Goal: Task Accomplishment & Management: Manage account settings

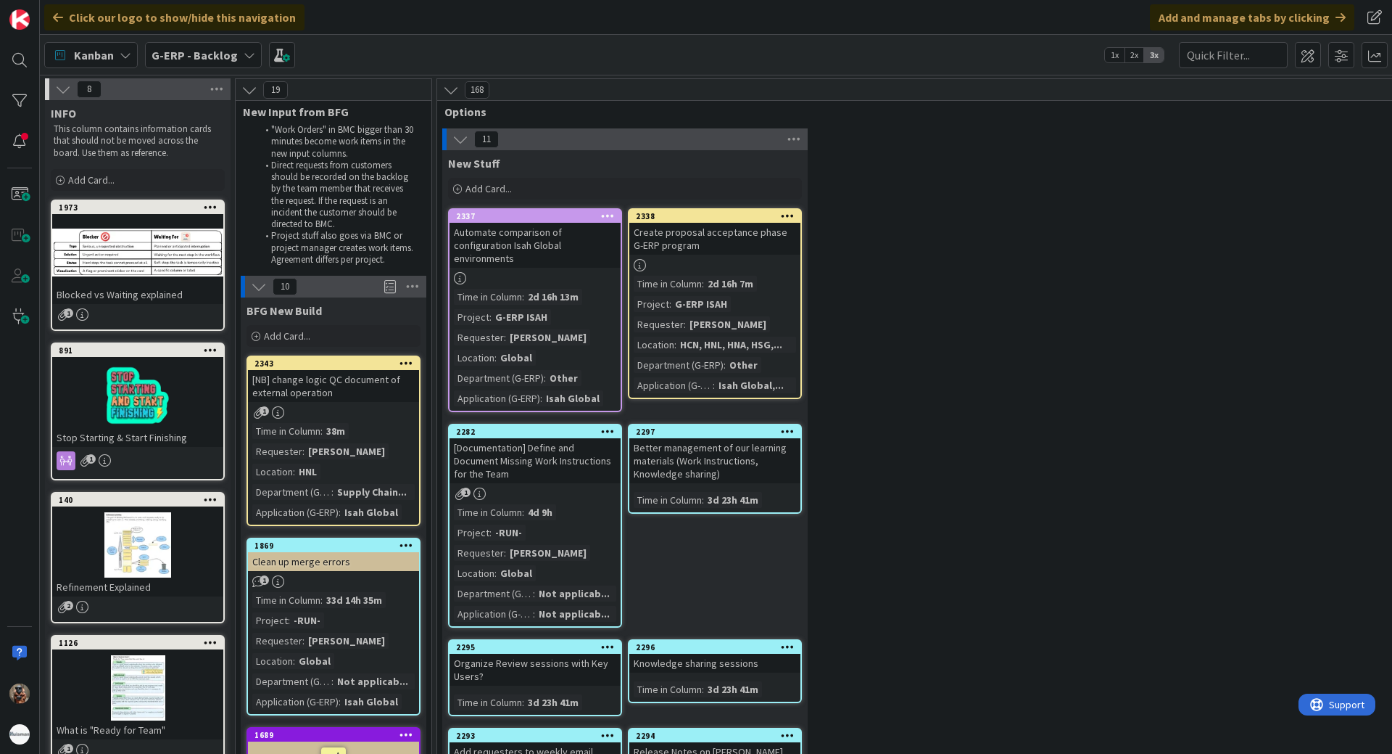
click at [206, 65] on div "G-ERP - Backlog" at bounding box center [203, 55] width 117 height 26
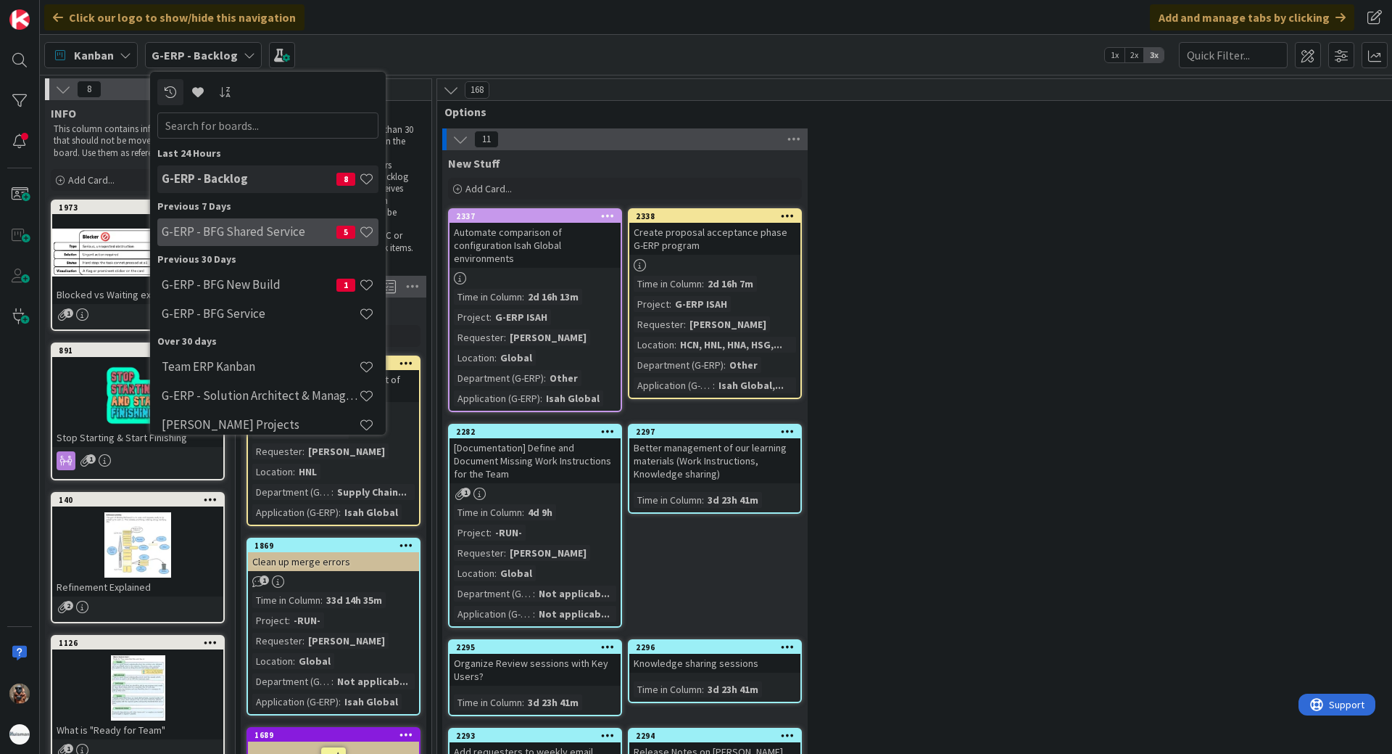
click at [261, 236] on h4 "G-ERP - BFG Shared Service" at bounding box center [249, 231] width 175 height 15
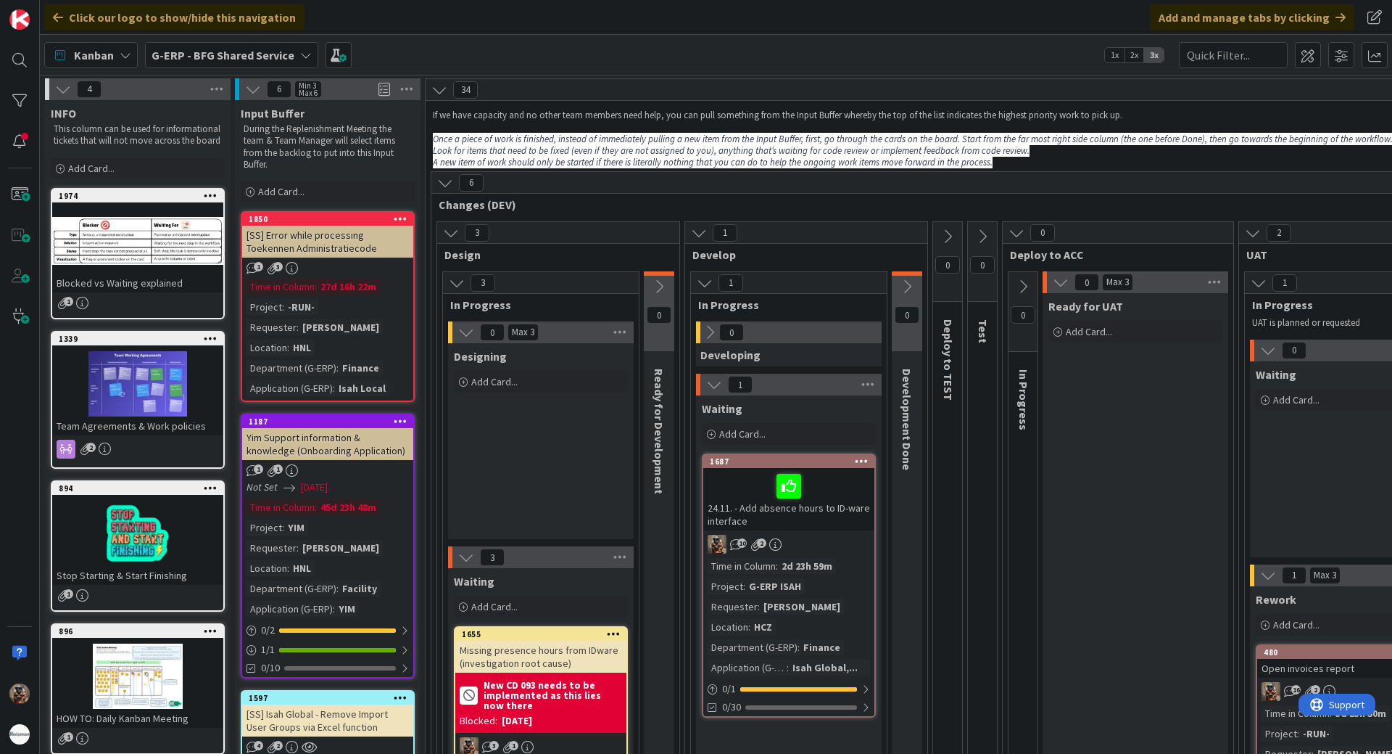
click at [1019, 238] on icon at bounding box center [1017, 233] width 16 height 16
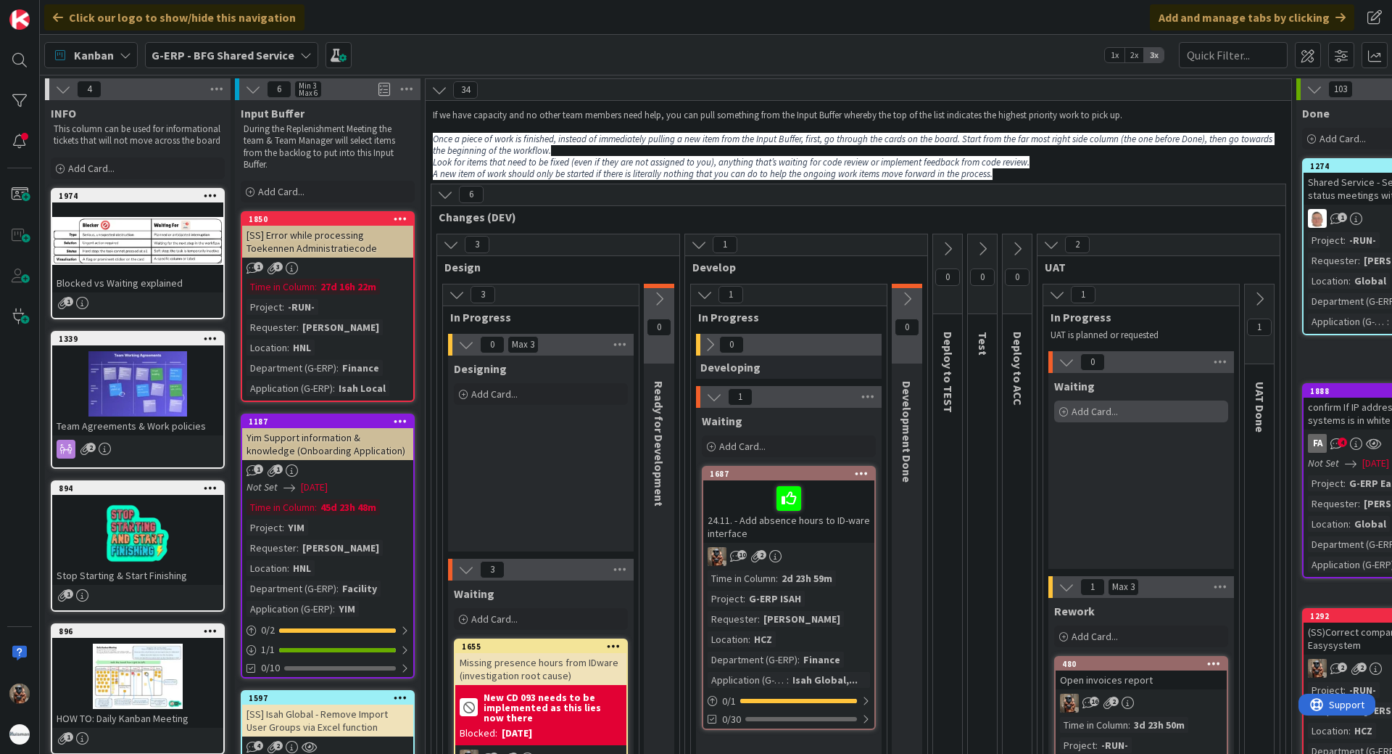
click at [1157, 416] on div "Add Card..." at bounding box center [1141, 411] width 174 height 22
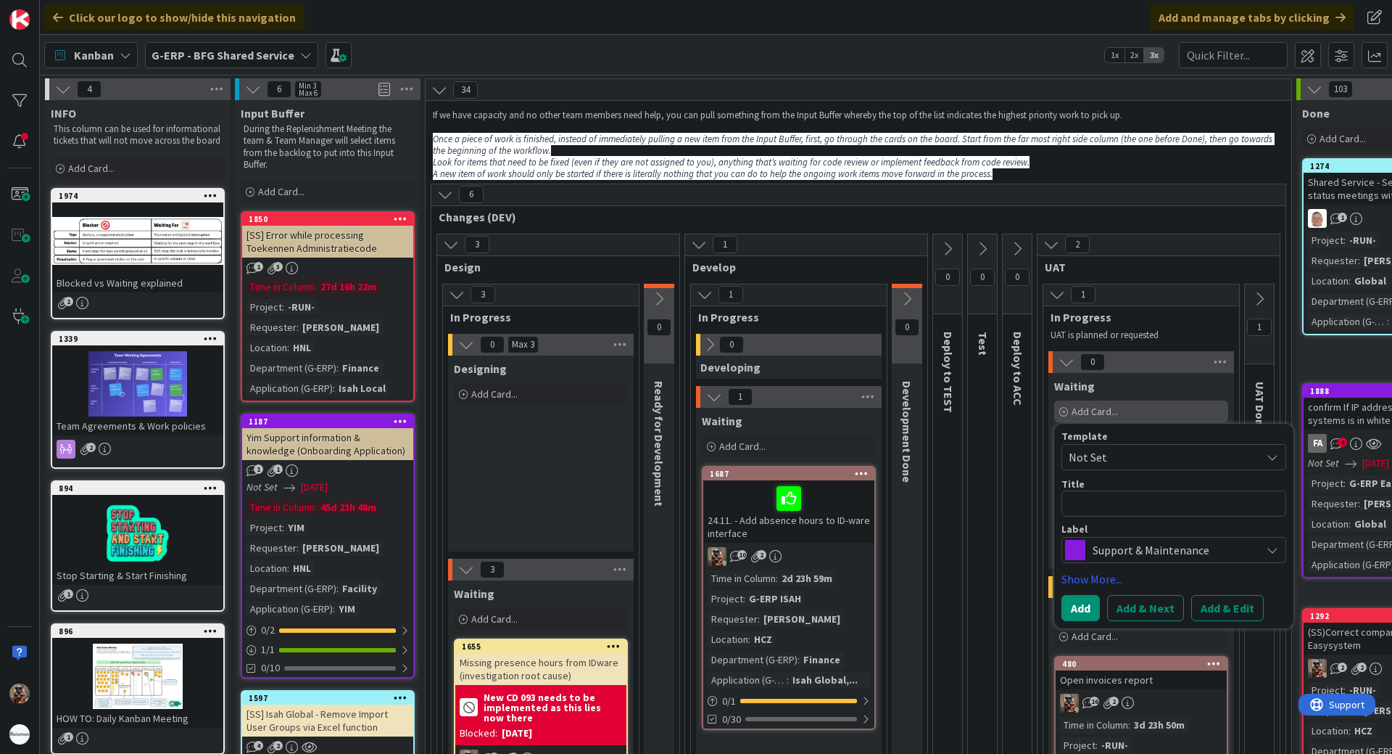
click at [1135, 402] on div "Add Card..." at bounding box center [1141, 411] width 174 height 22
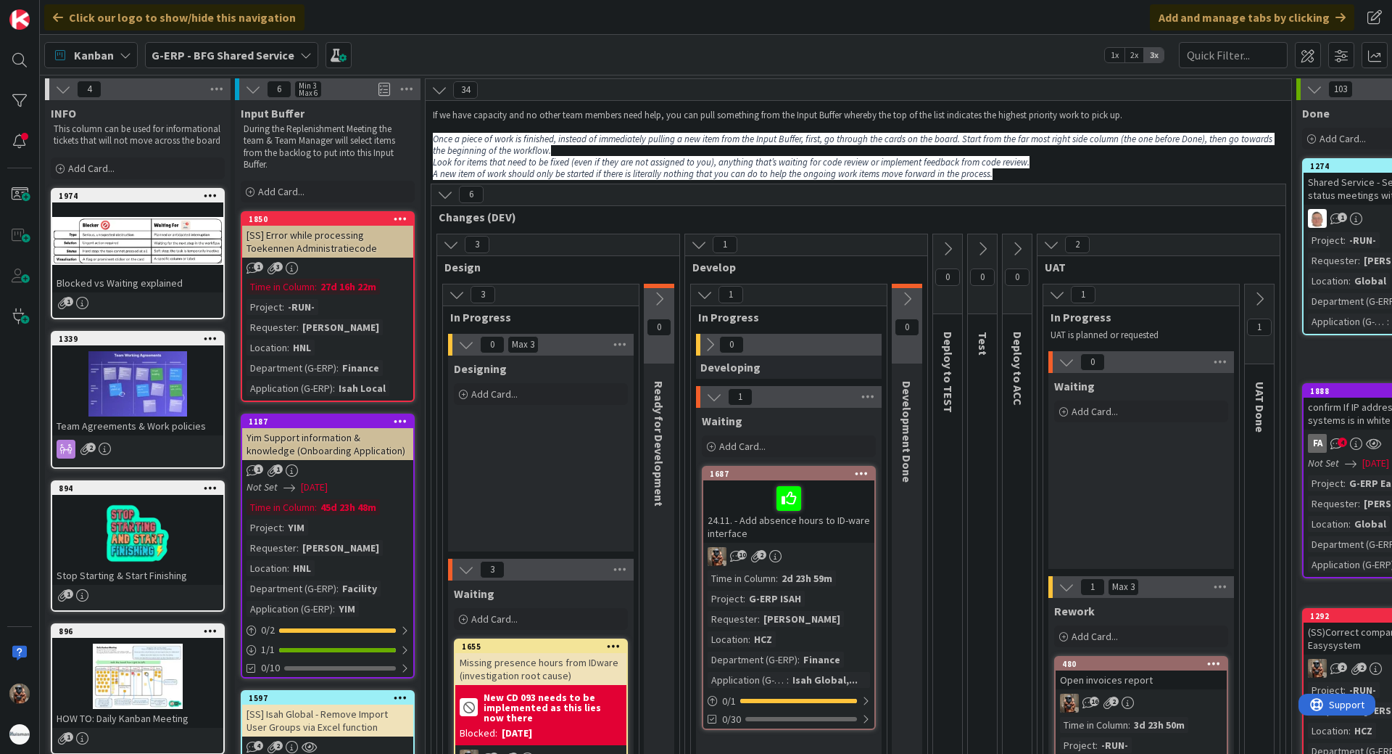
click at [1263, 288] on button at bounding box center [1259, 299] width 29 height 22
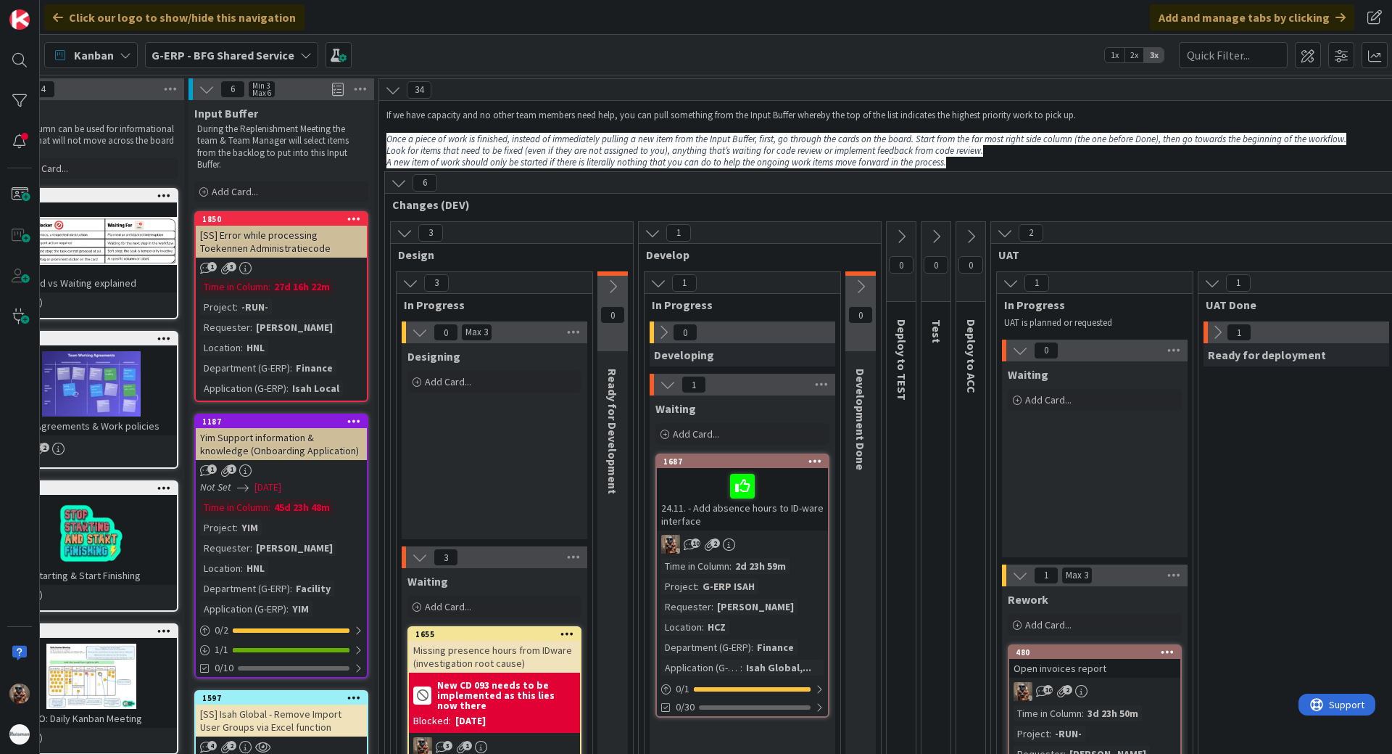
drag, startPoint x: 1231, startPoint y: 465, endPoint x: 1287, endPoint y: 453, distance: 56.5
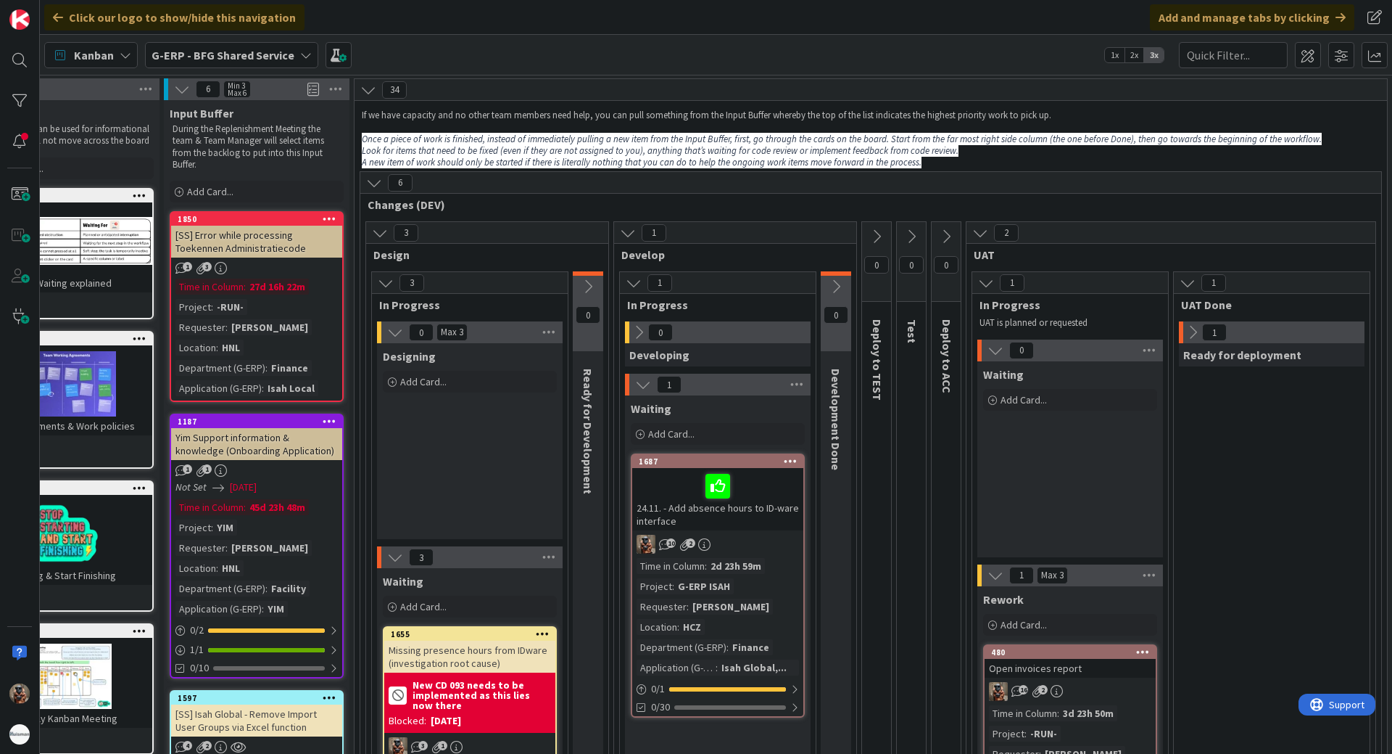
click at [1189, 330] on icon at bounding box center [1193, 332] width 16 height 16
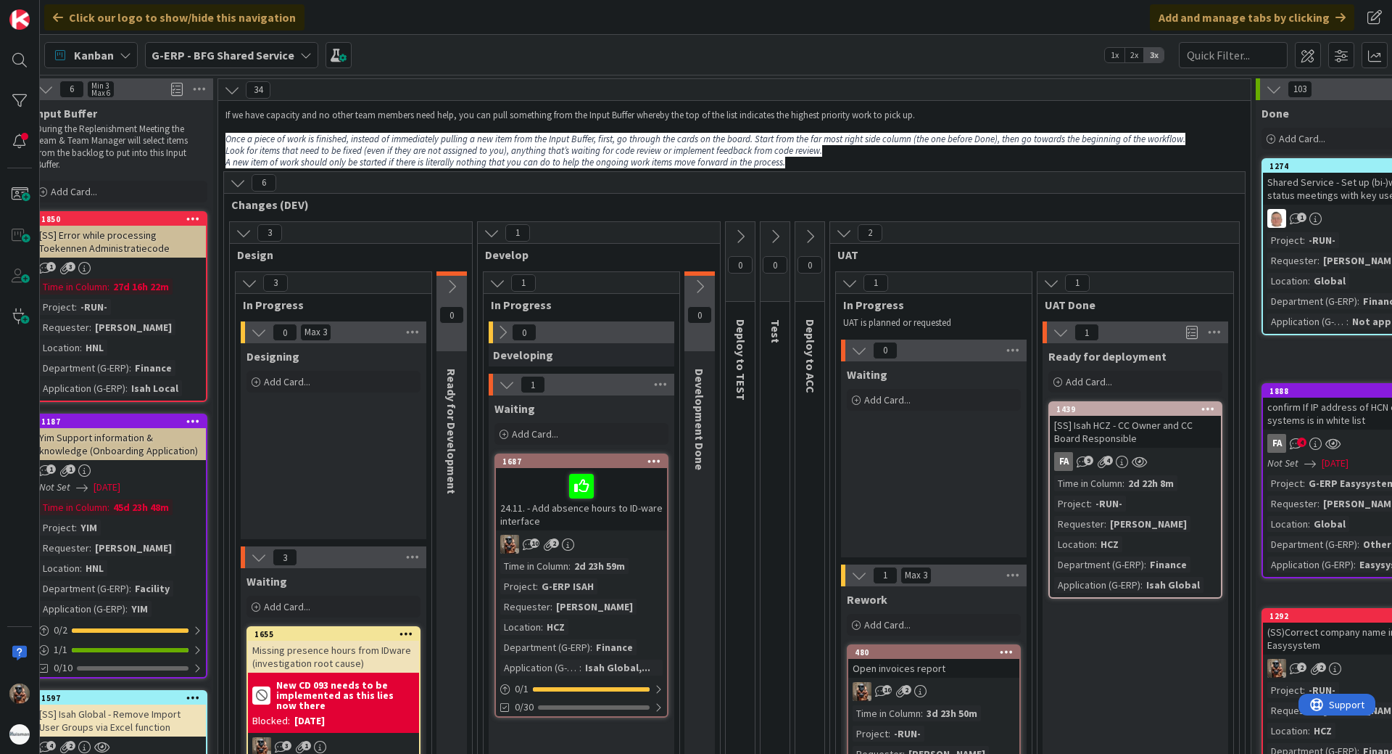
scroll to position [0, 278]
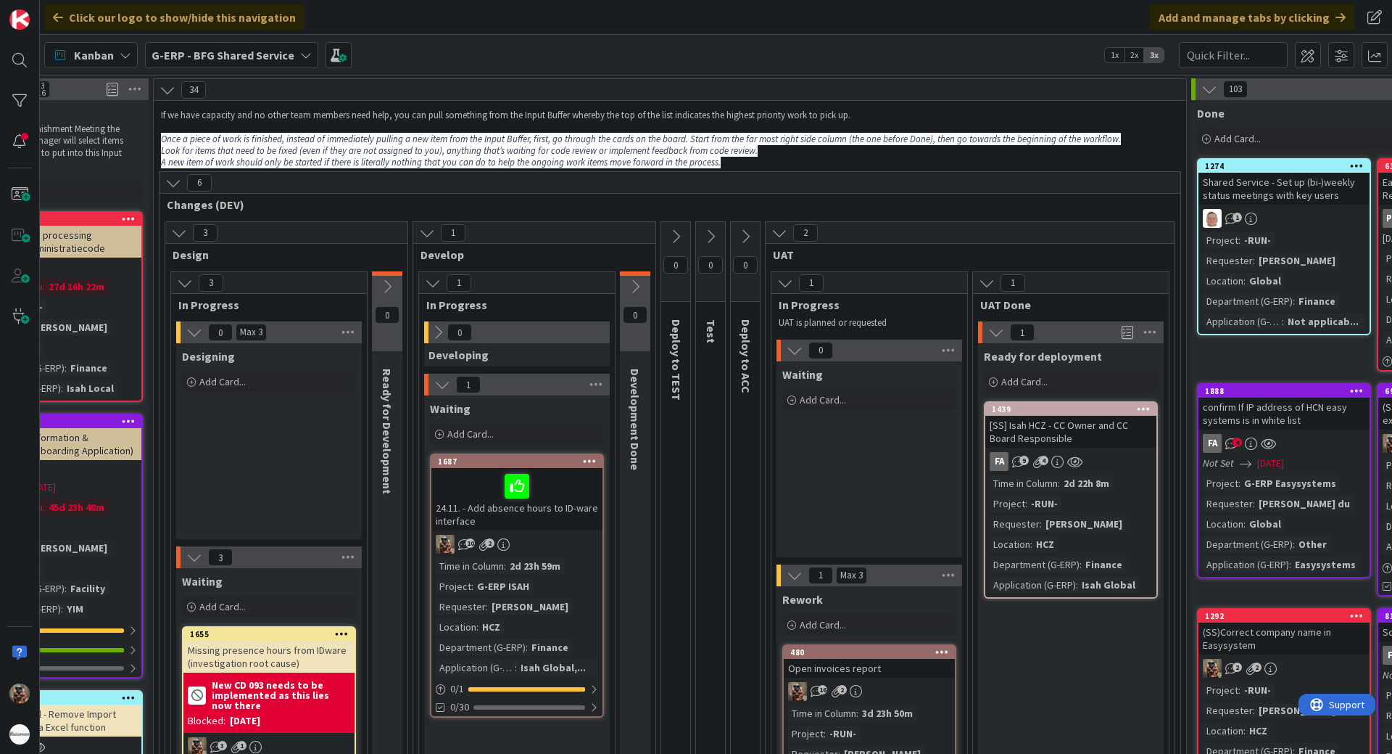
drag, startPoint x: 1110, startPoint y: 498, endPoint x: 1168, endPoint y: 494, distance: 58.1
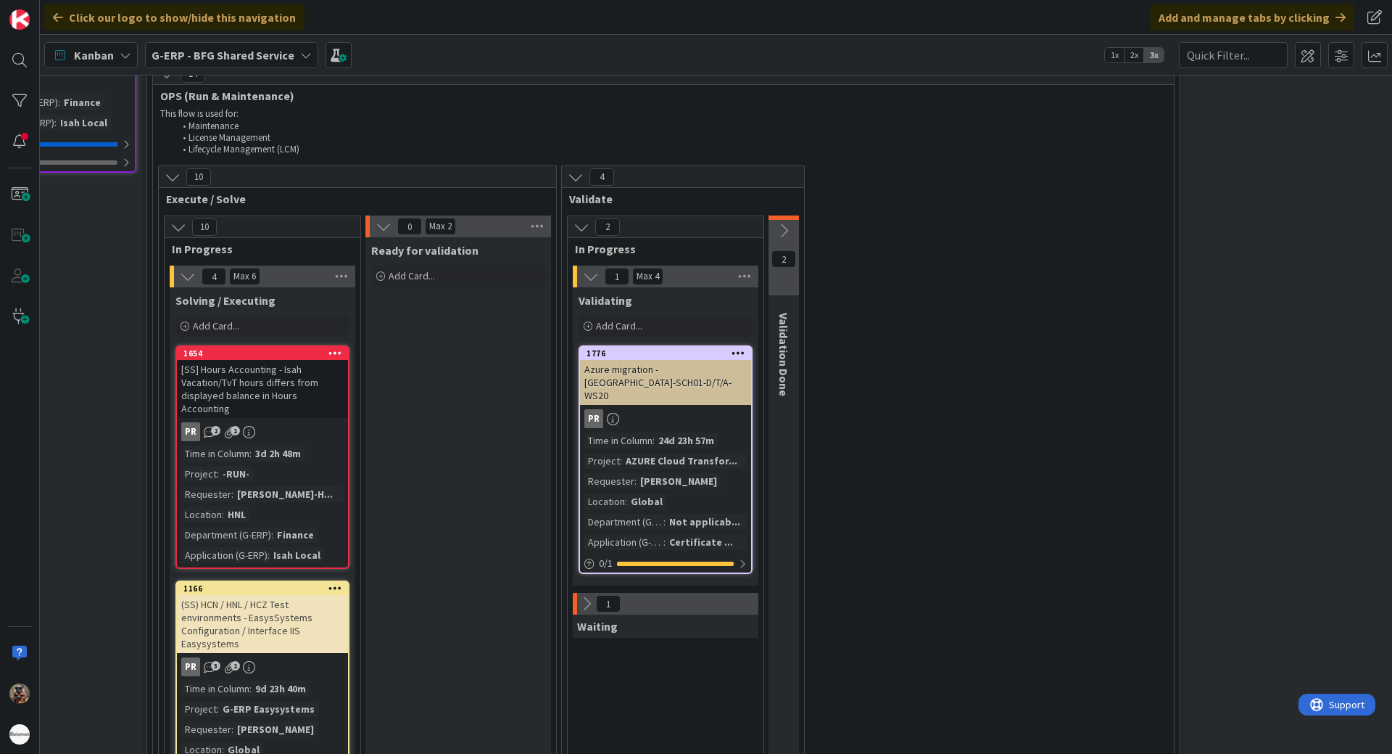
scroll to position [1450, 278]
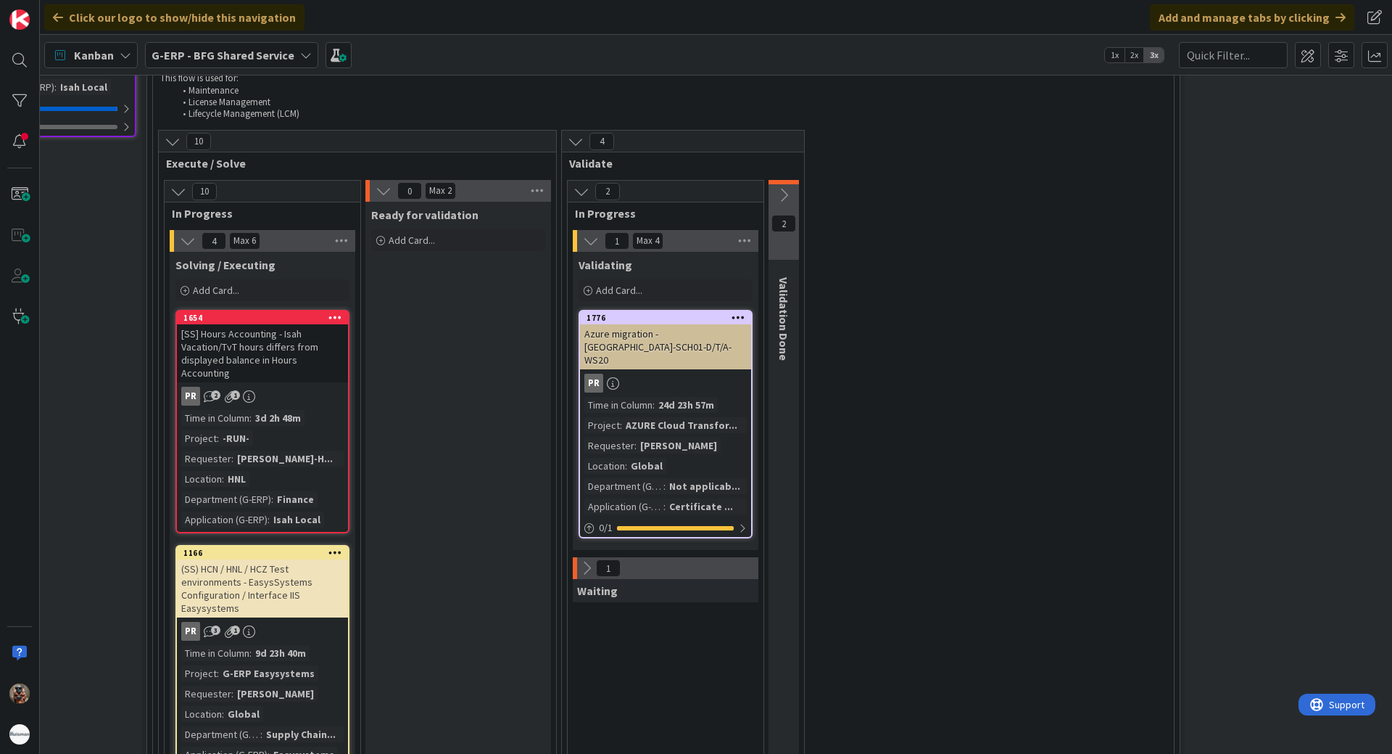
click at [715, 355] on div "Azure migration - [GEOGRAPHIC_DATA]-SCH01-D/T/A-WS20" at bounding box center [665, 346] width 171 height 45
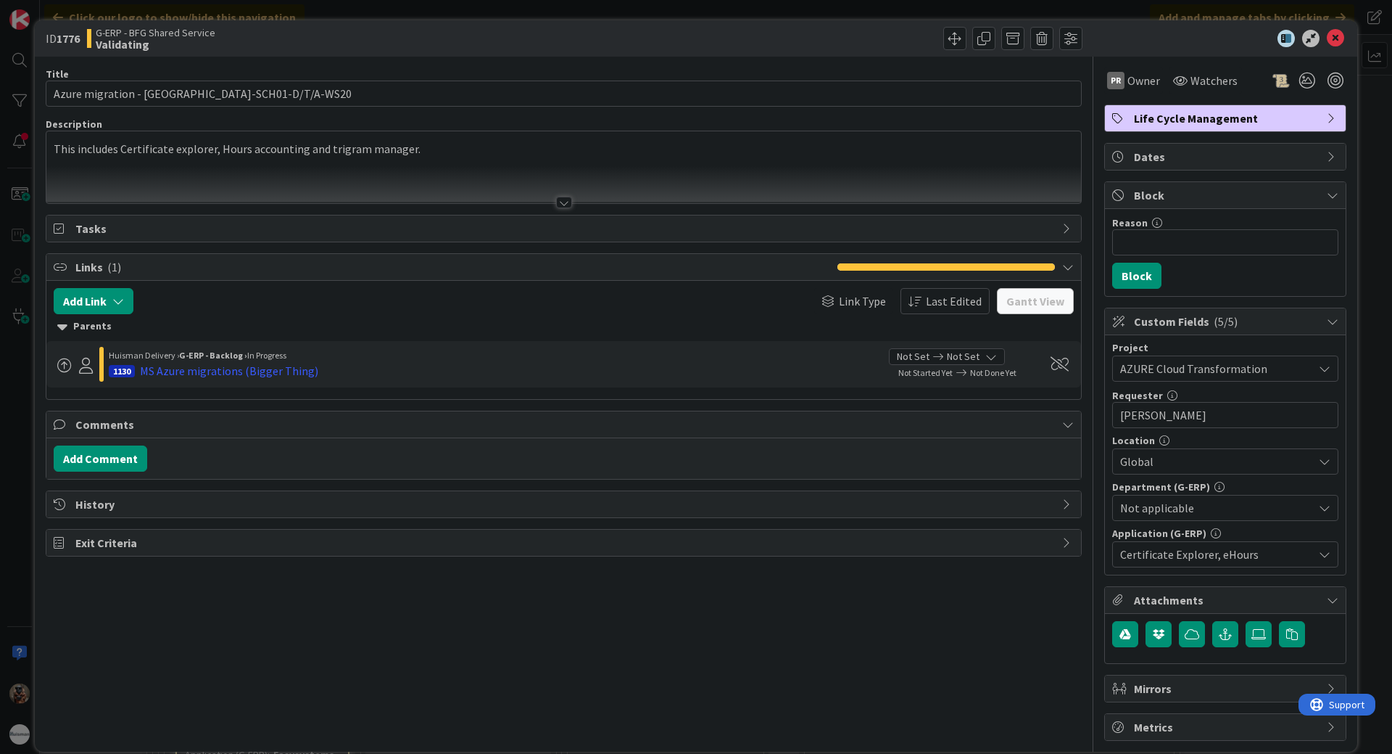
click at [358, 183] on div at bounding box center [563, 184] width 1035 height 37
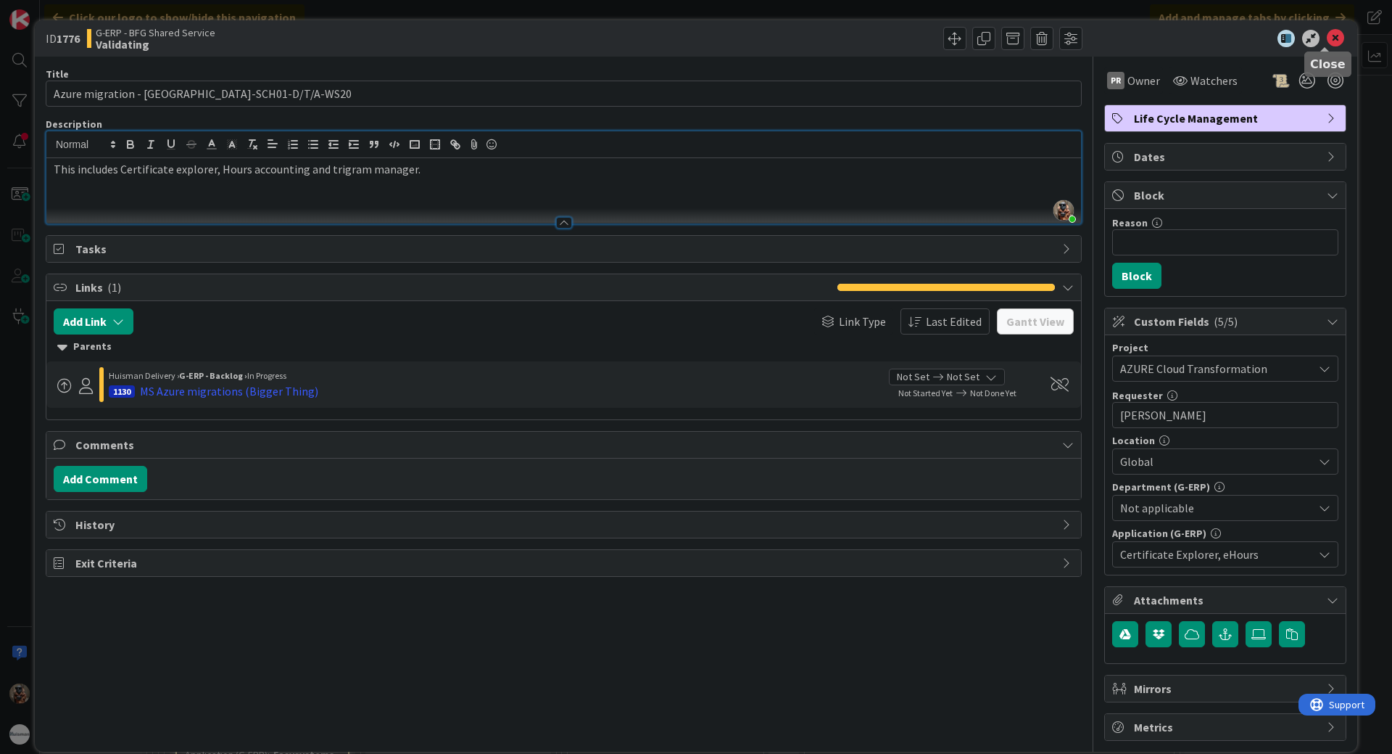
click at [1331, 41] on icon at bounding box center [1335, 38] width 17 height 17
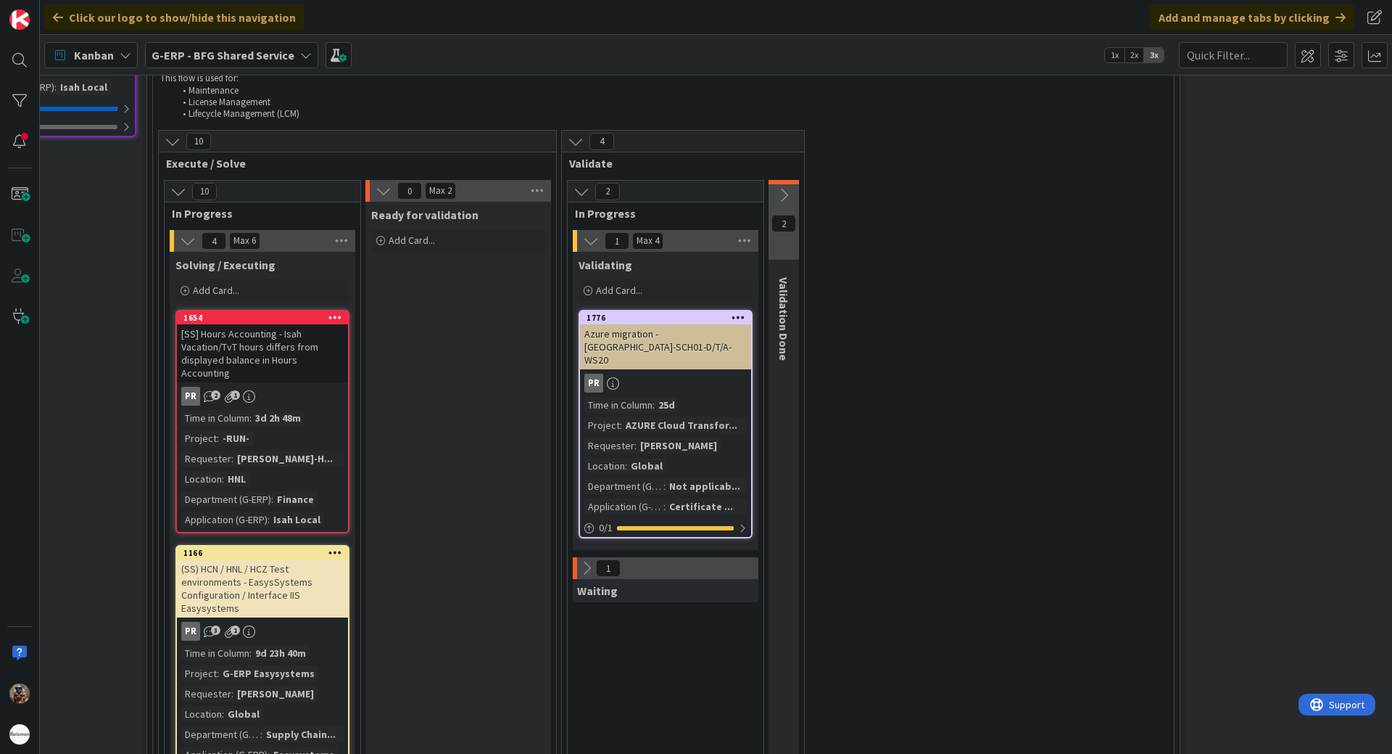
click at [782, 192] on icon at bounding box center [784, 195] width 16 height 16
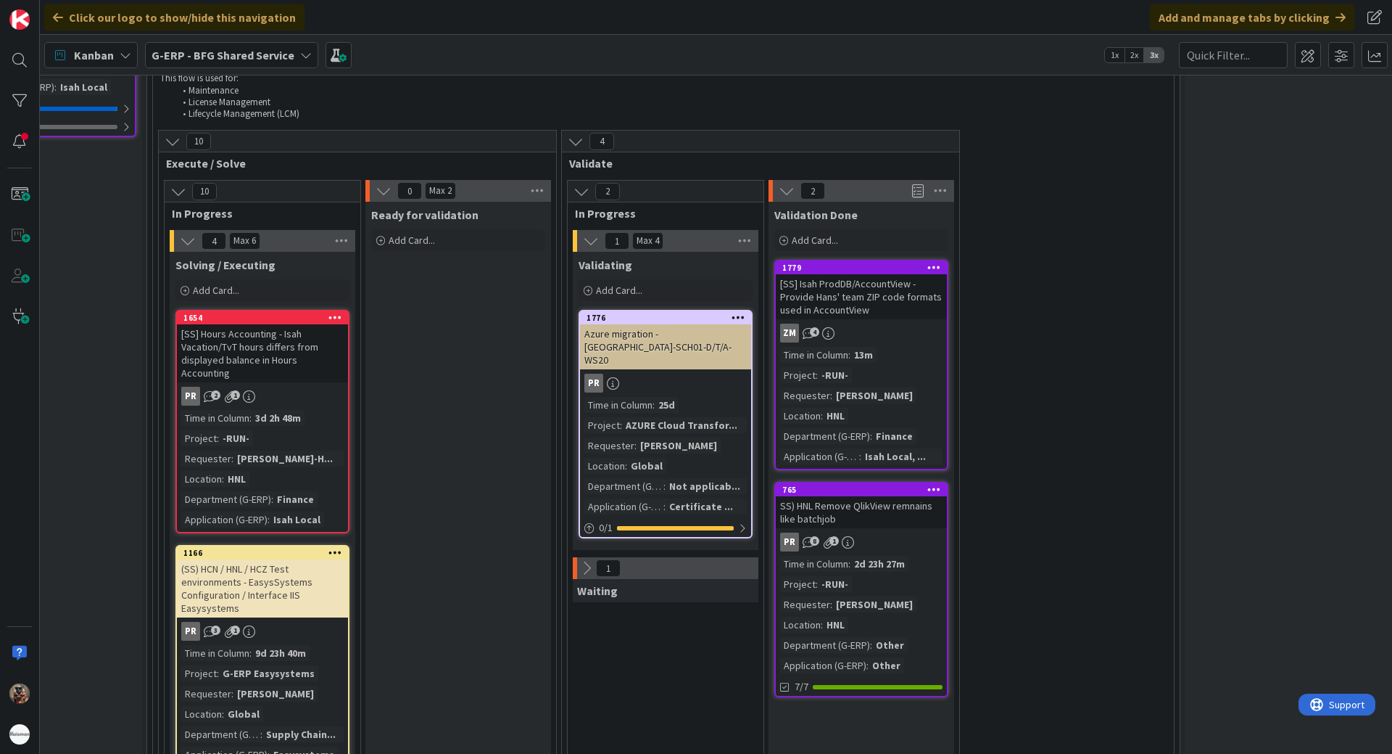
click at [796, 221] on span "Validation Done" at bounding box center [816, 214] width 83 height 15
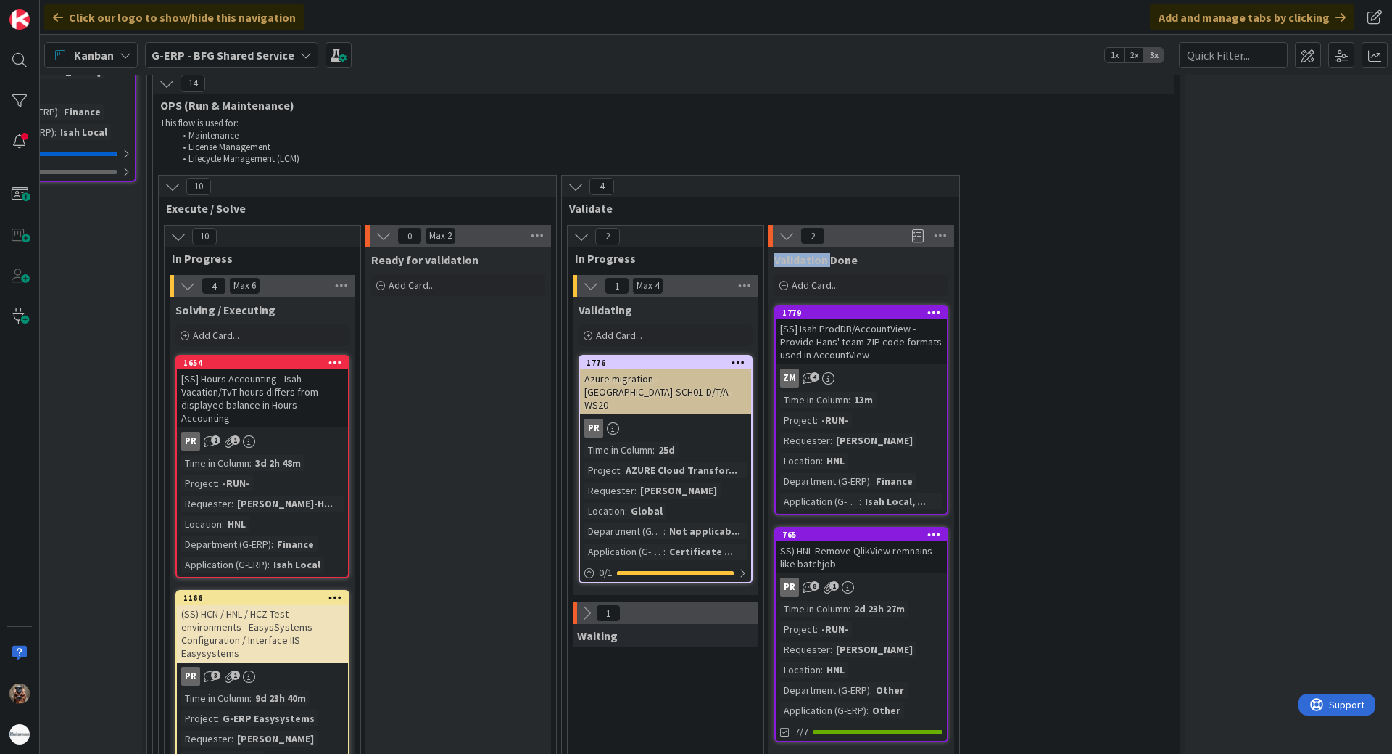
scroll to position [1378, 278]
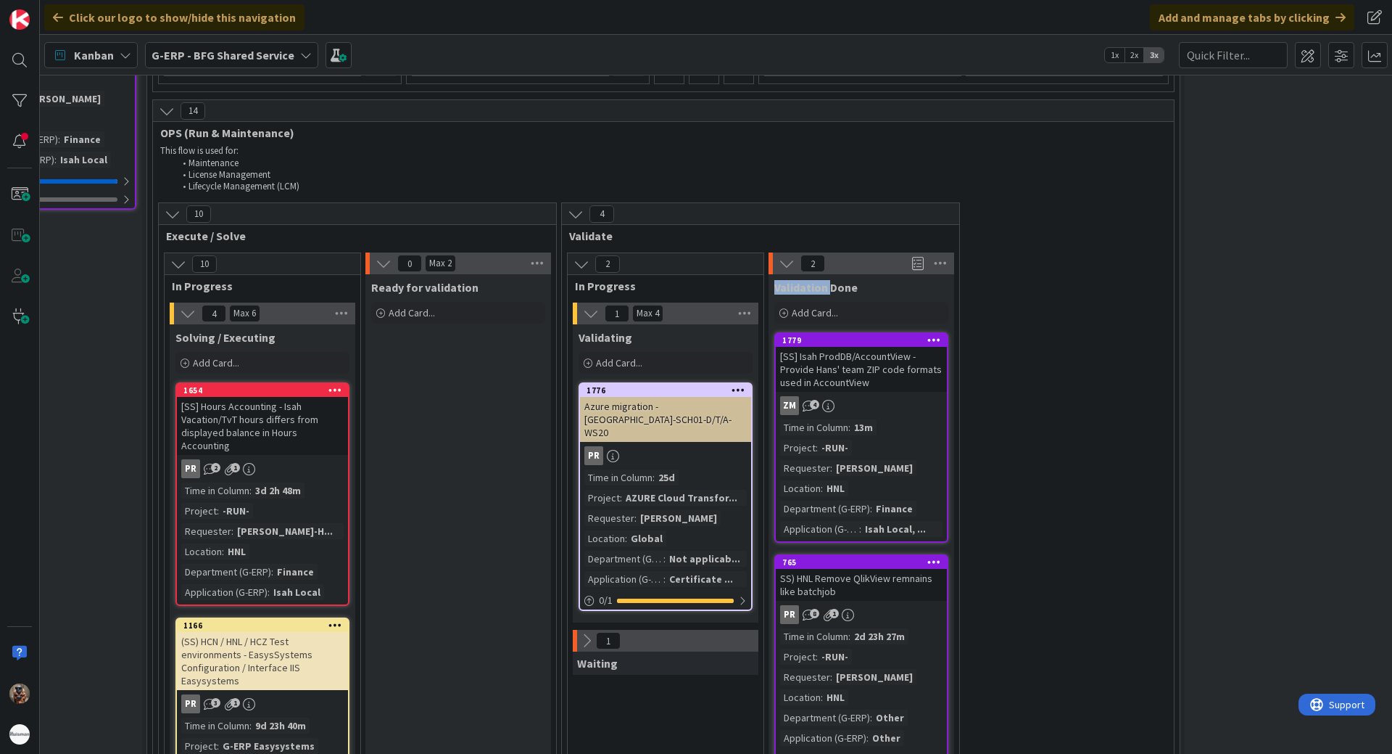
click at [878, 410] on div "ZM 4" at bounding box center [861, 405] width 171 height 19
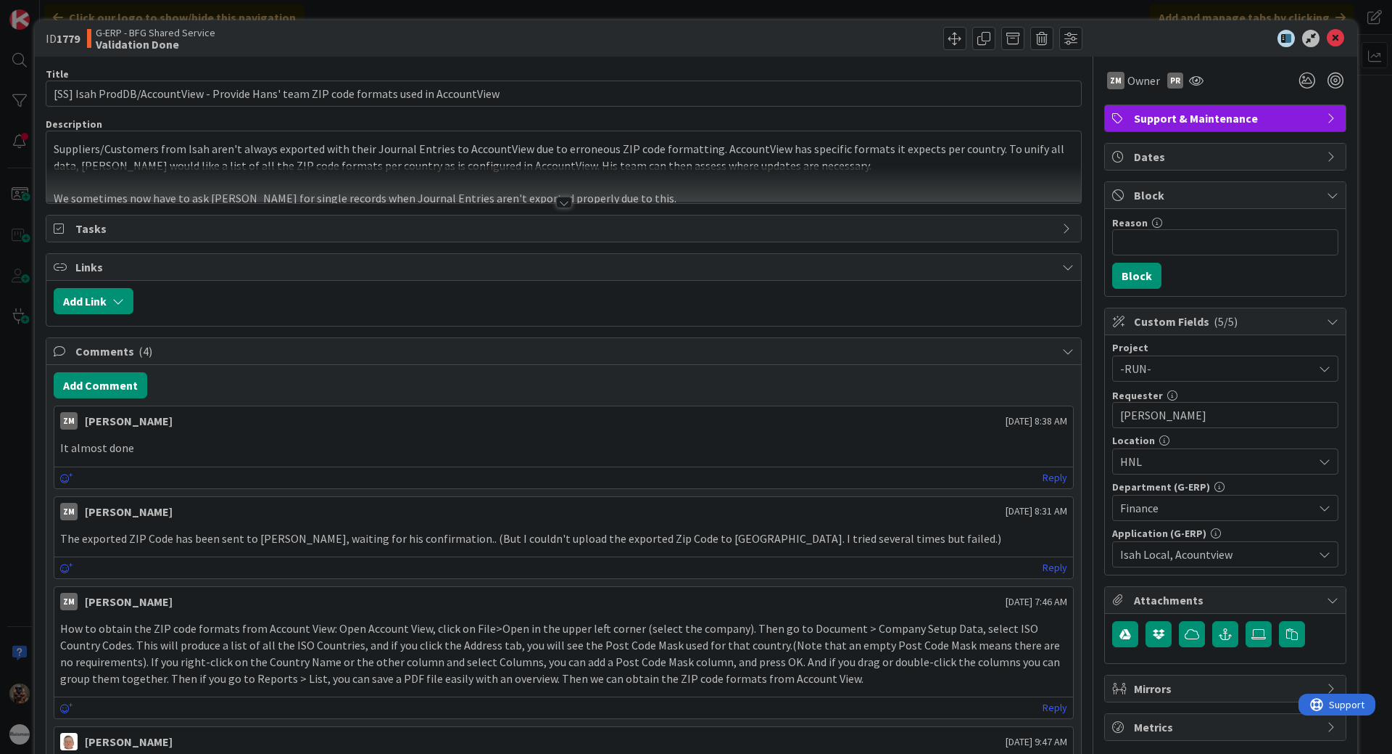
click at [574, 199] on div at bounding box center [563, 184] width 1035 height 37
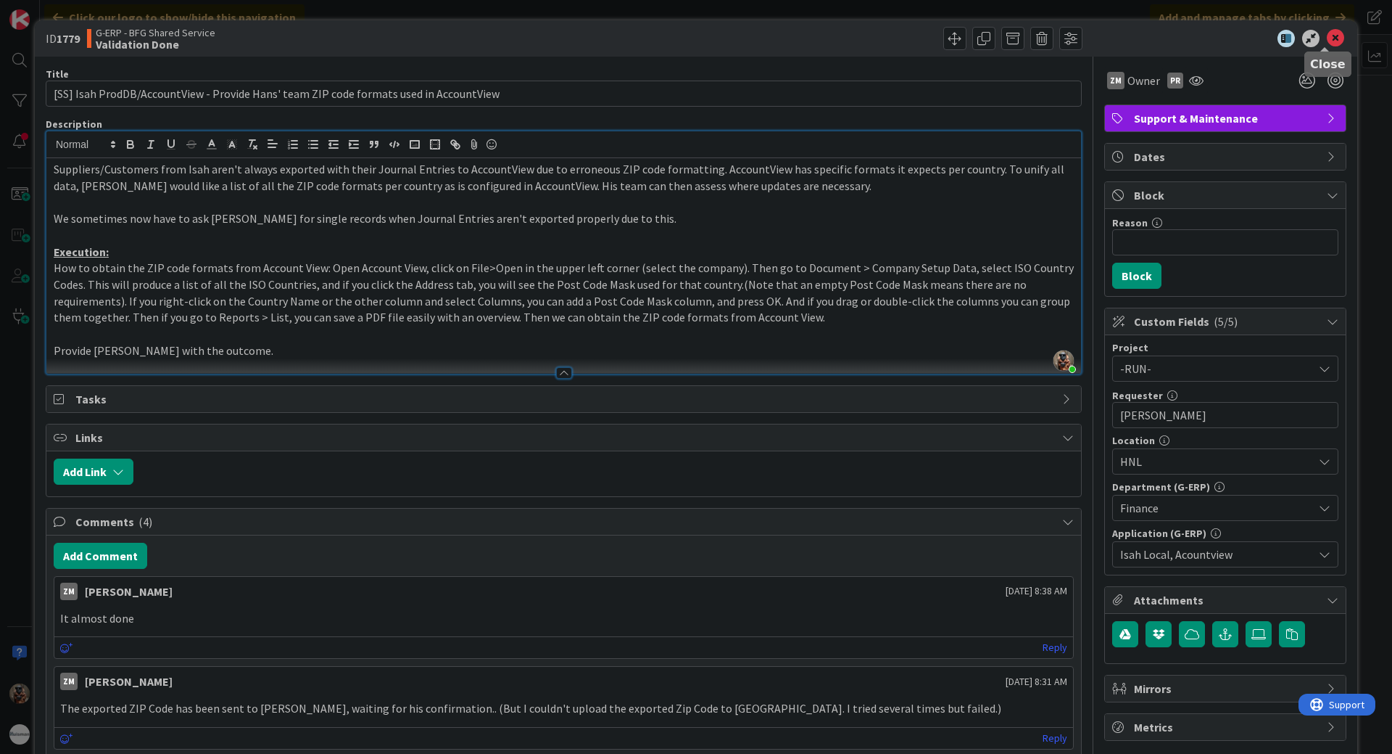
click at [1327, 34] on icon at bounding box center [1335, 38] width 17 height 17
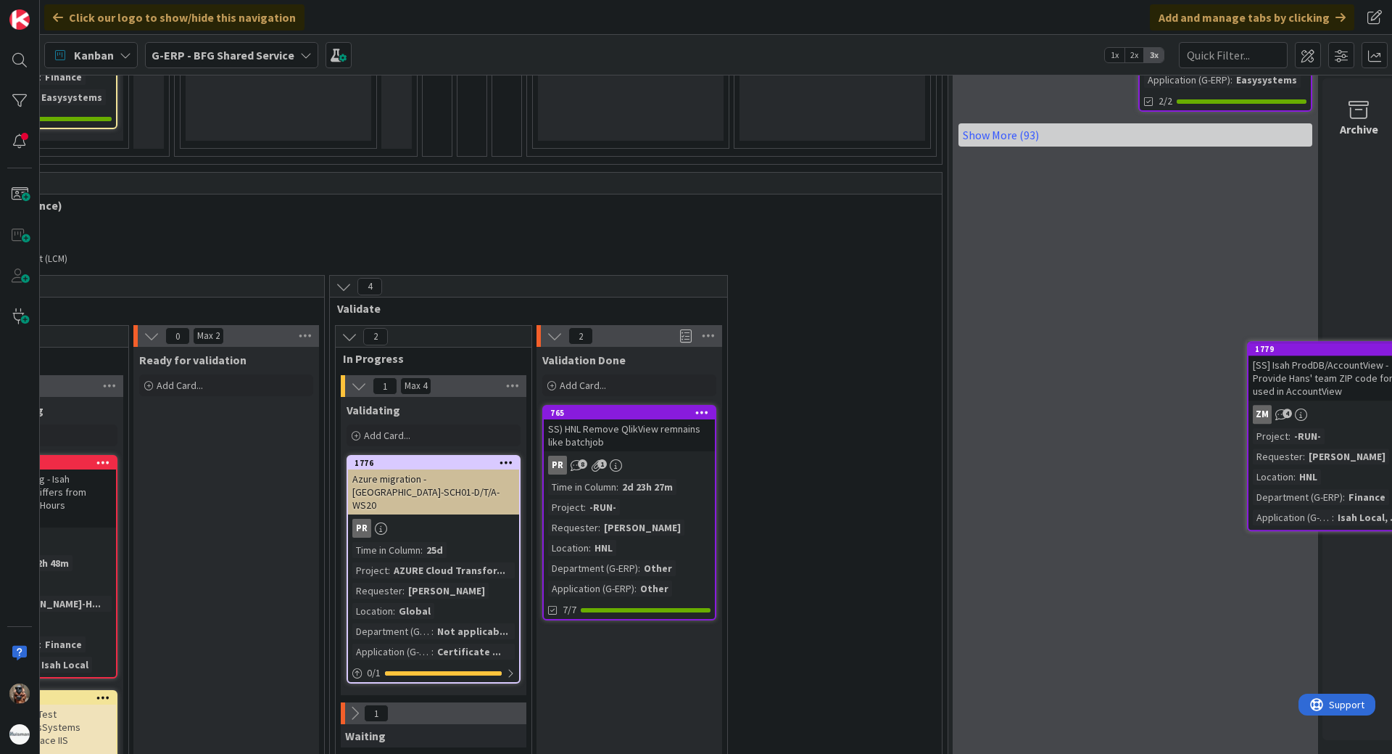
scroll to position [1305, 529]
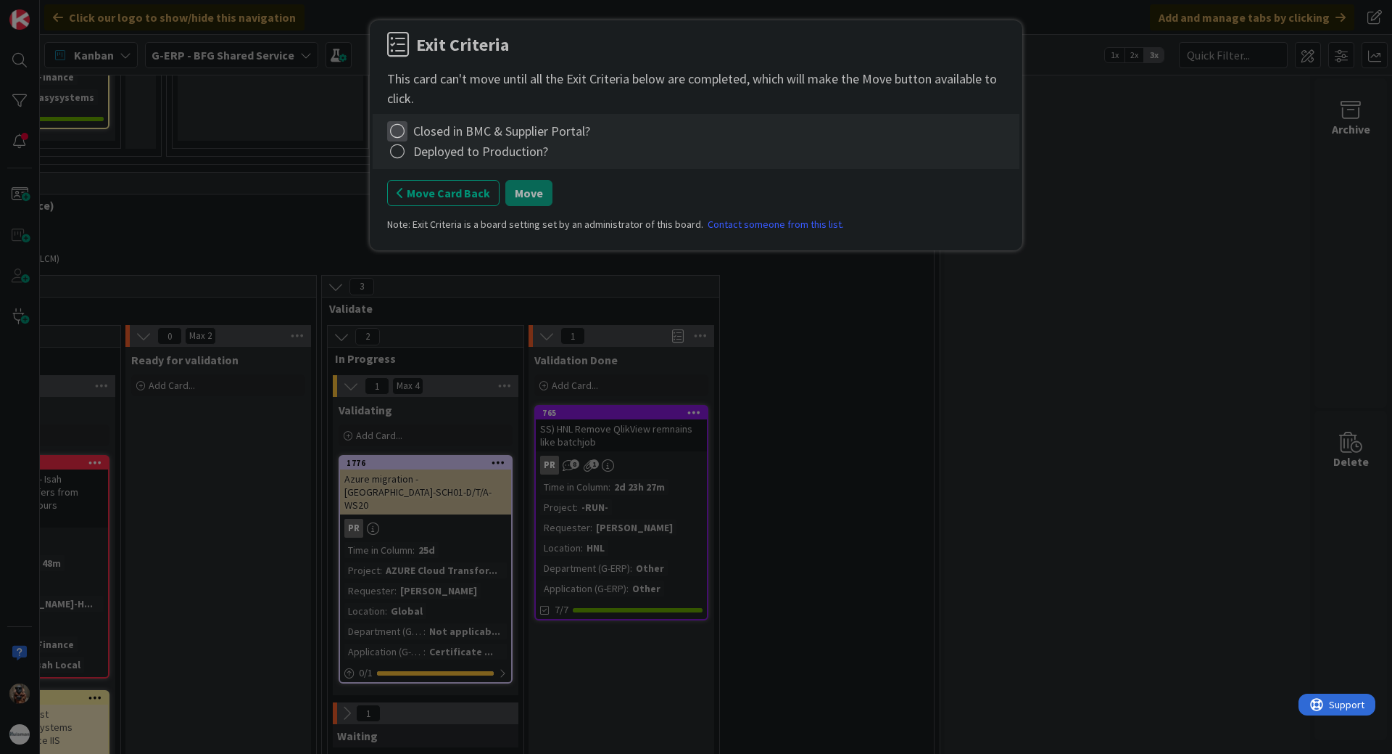
click at [397, 135] on icon at bounding box center [397, 131] width 20 height 20
click at [416, 154] on link "Complete" at bounding box center [477, 160] width 181 height 21
click at [399, 156] on icon at bounding box center [397, 151] width 20 height 20
click at [299, 202] on div "Exit Criteria This card can't move until all the Exit Criteria below are comple…" at bounding box center [696, 377] width 1392 height 754
click at [315, 199] on div "Exit Criteria This card can't move until all the Exit Criteria below are comple…" at bounding box center [696, 377] width 1392 height 754
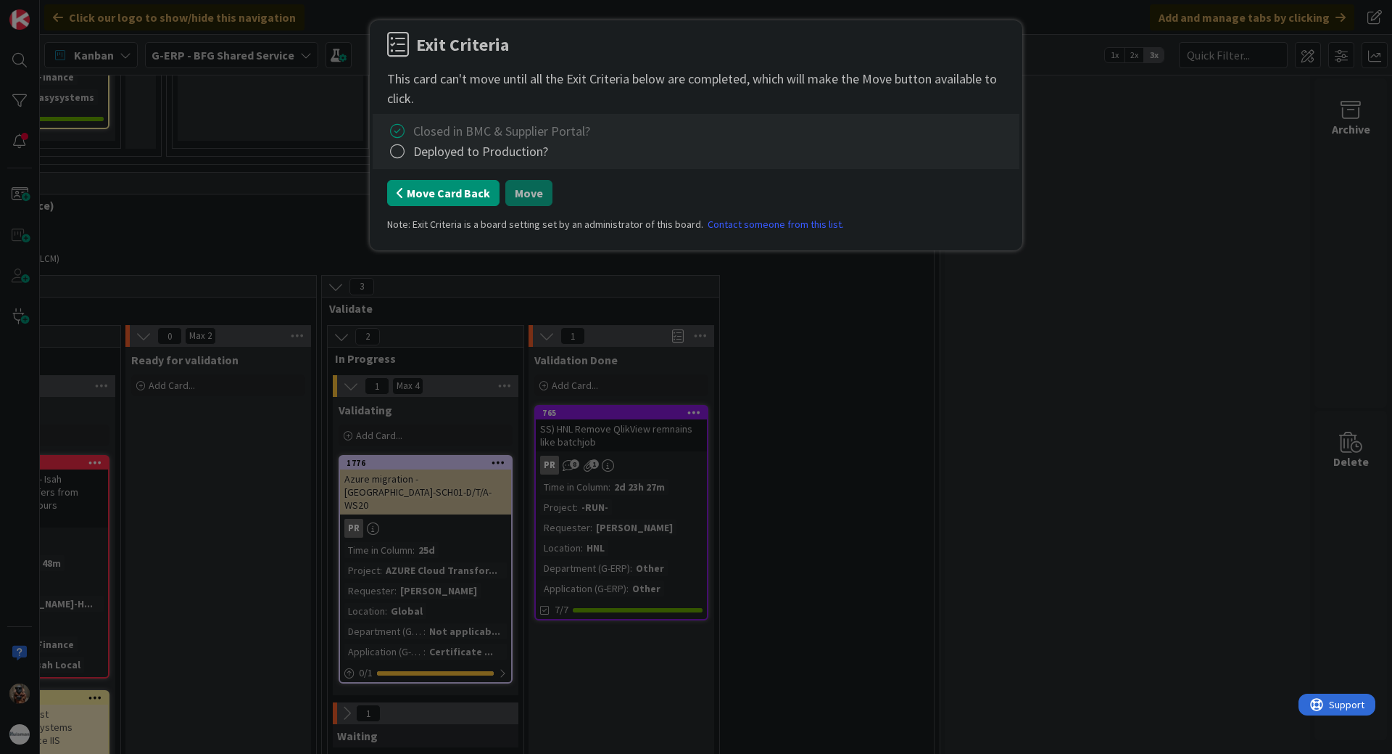
click at [470, 193] on button "Move Card Back" at bounding box center [443, 193] width 112 height 26
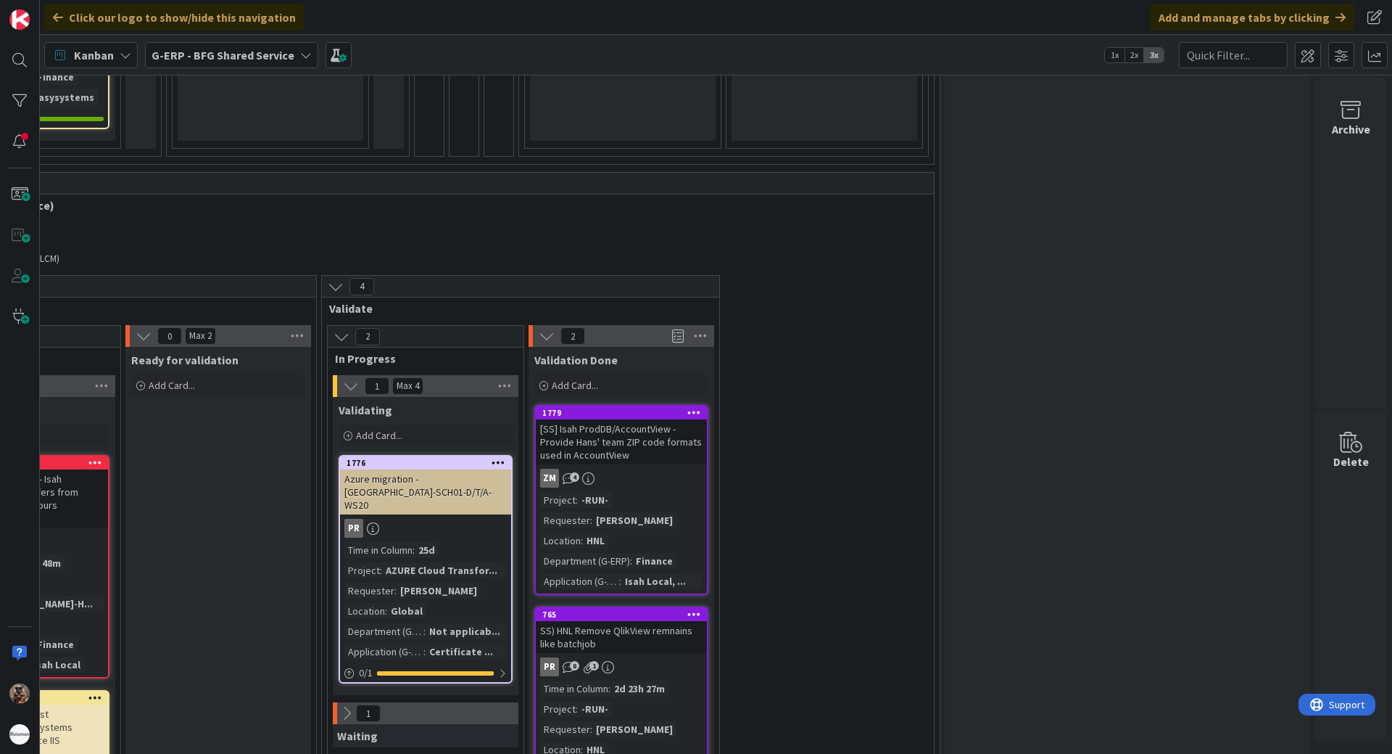
click at [632, 474] on div "ZM 4" at bounding box center [621, 478] width 171 height 19
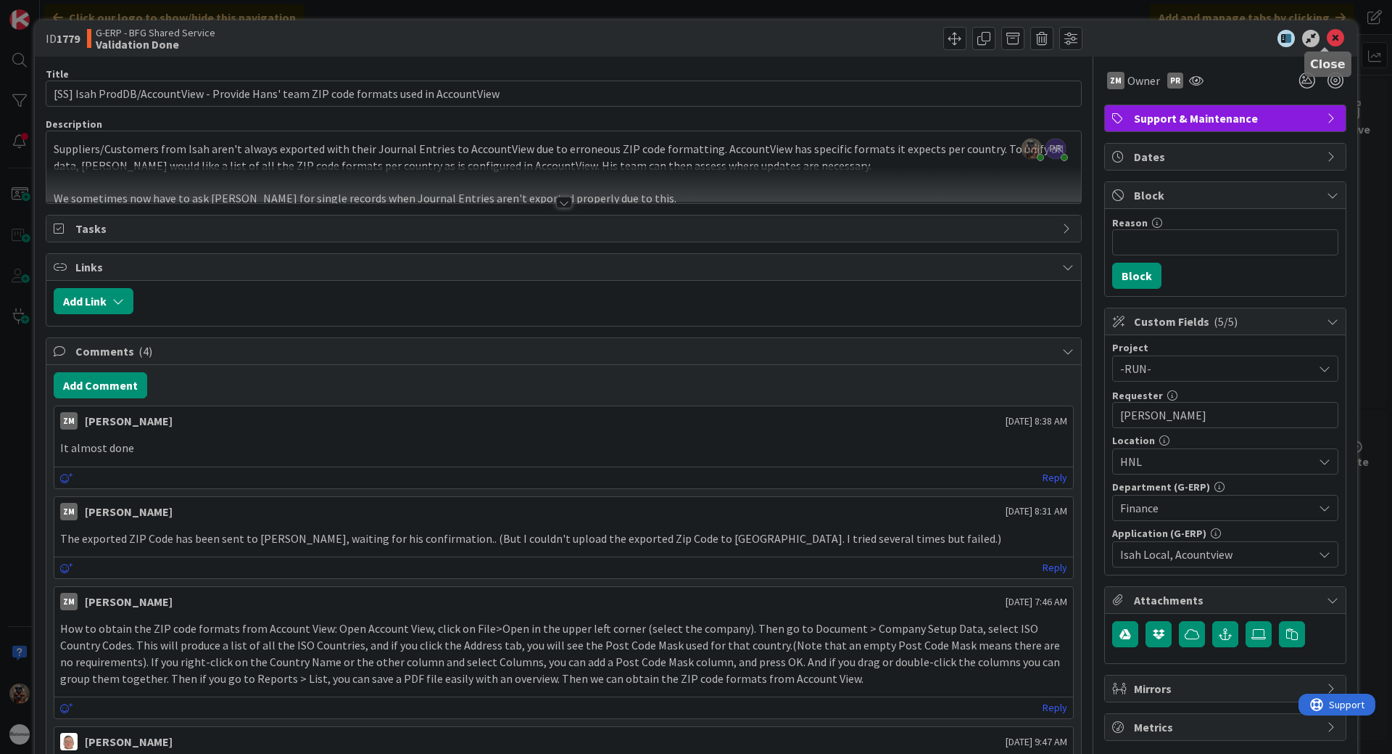
click at [1327, 38] on icon at bounding box center [1335, 38] width 17 height 17
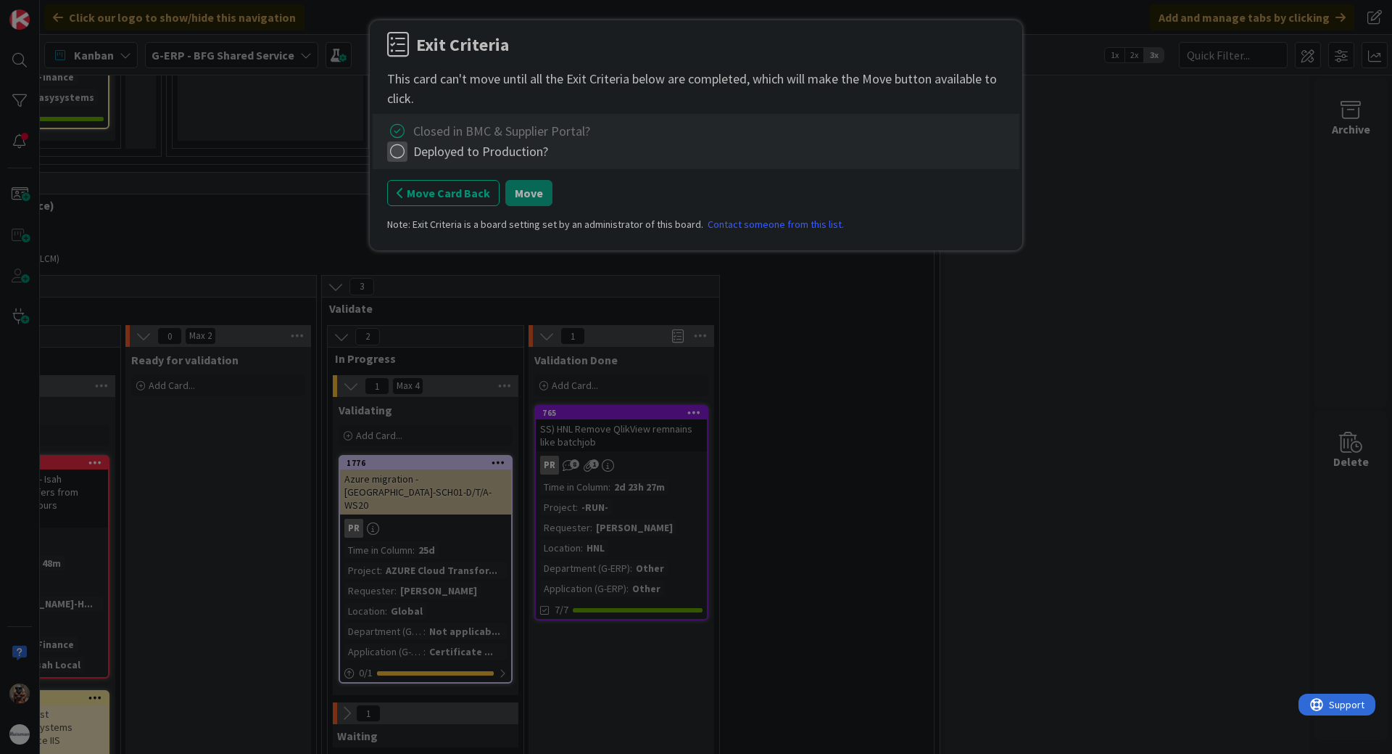
click at [403, 152] on icon at bounding box center [397, 151] width 20 height 20
click at [488, 187] on link "Complete" at bounding box center [477, 180] width 181 height 21
click at [536, 202] on button "Move" at bounding box center [528, 193] width 47 height 26
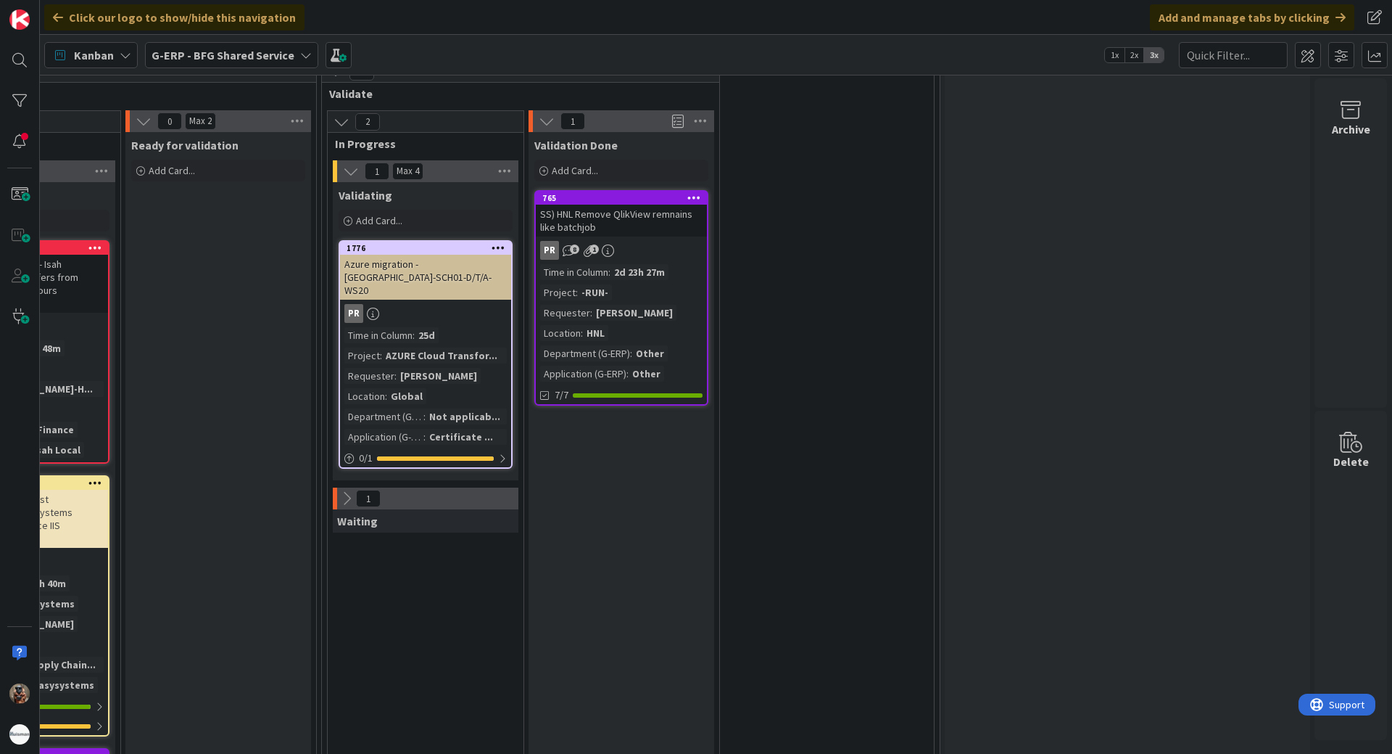
scroll to position [1523, 529]
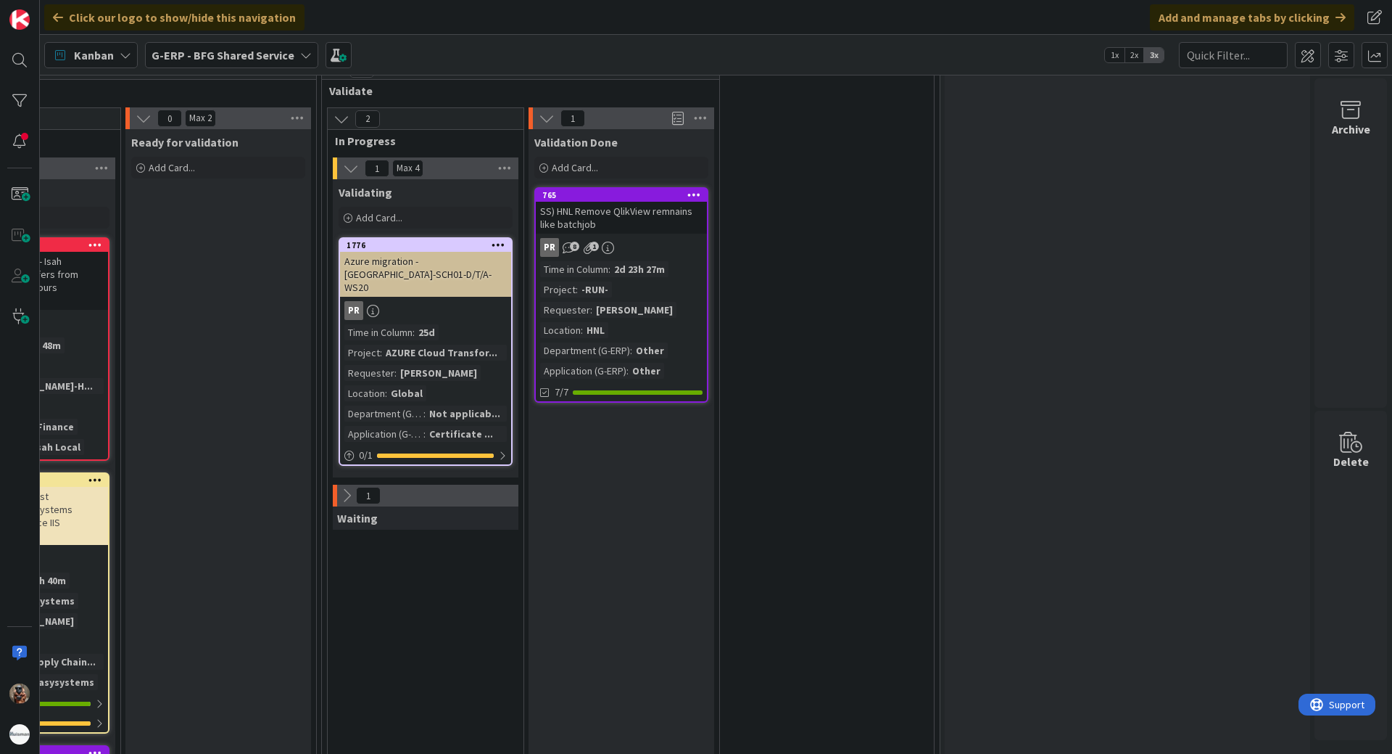
click at [640, 221] on div "SS) HNL Remove QlikView remnains like batchjob" at bounding box center [621, 218] width 171 height 32
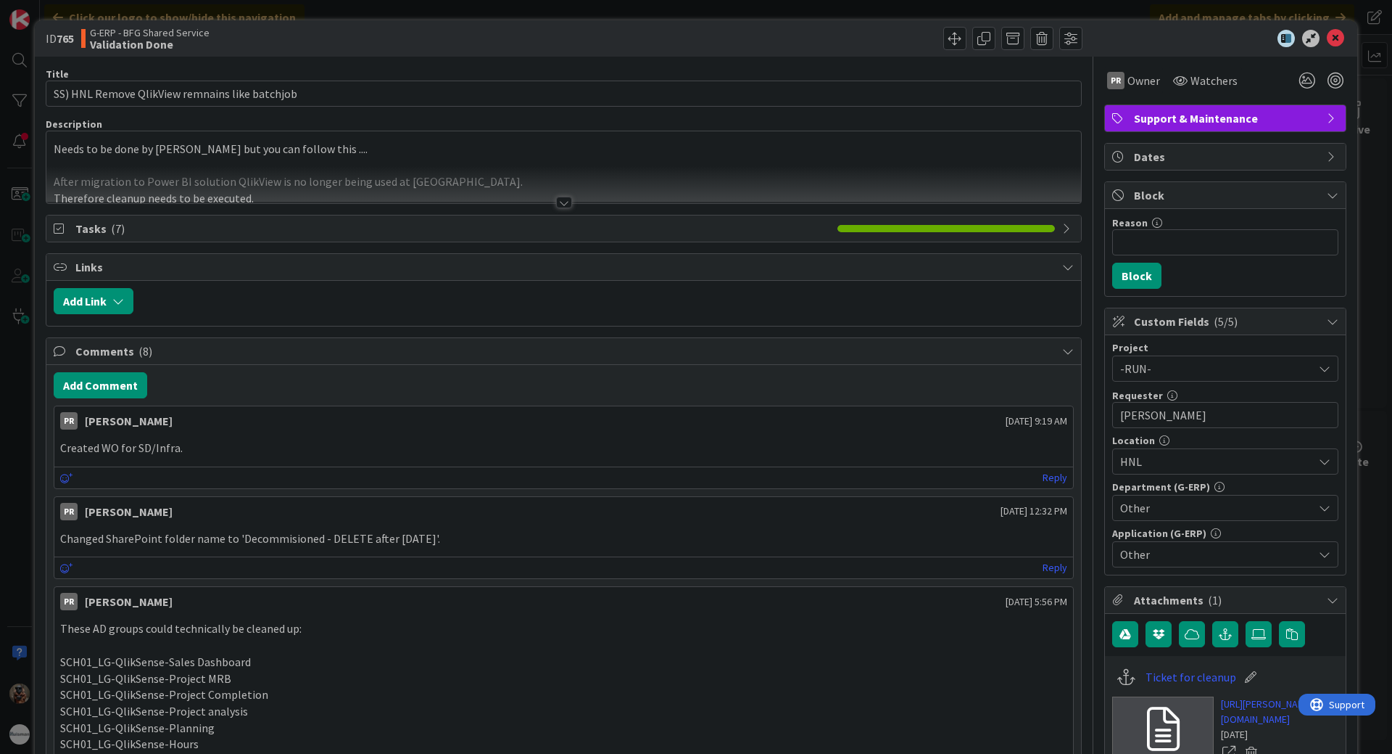
click at [626, 190] on div at bounding box center [563, 184] width 1035 height 37
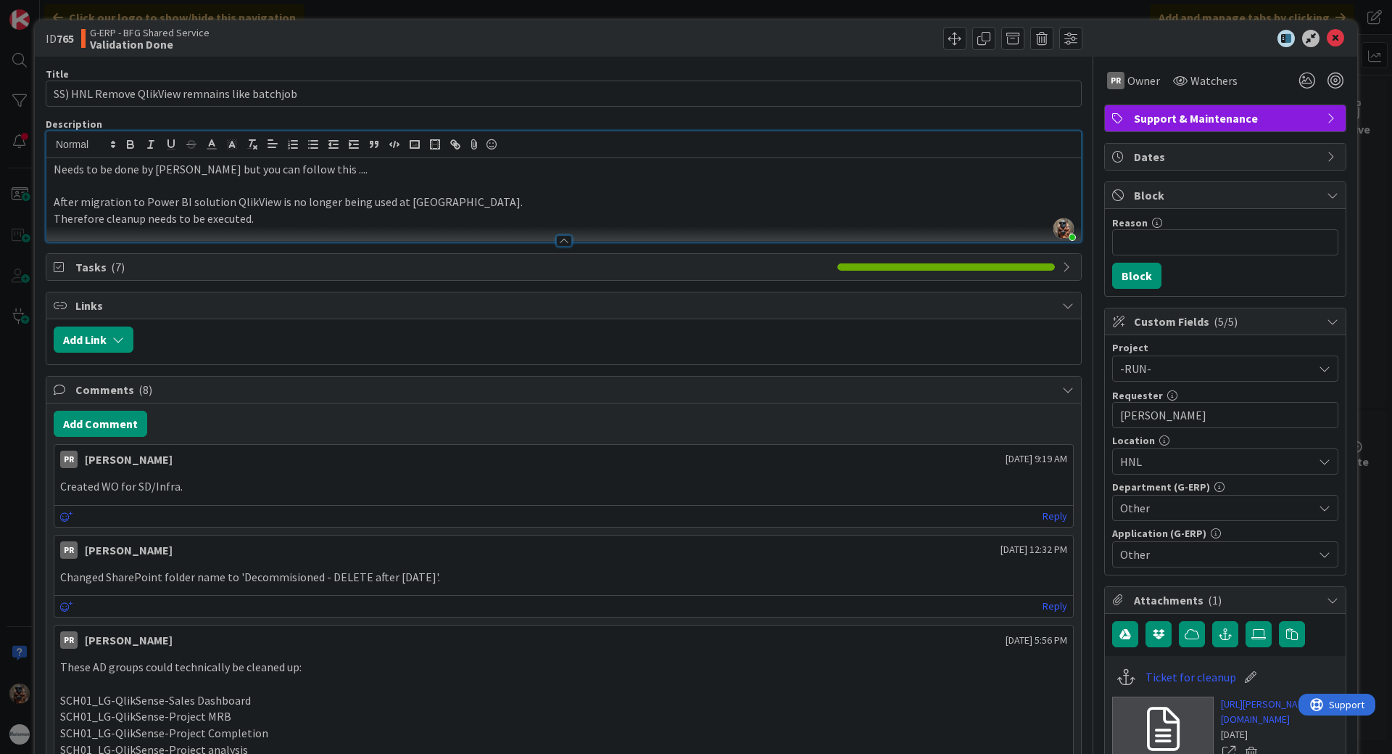
click at [1366, 419] on div "ID 765 G-ERP - BFG Shared Service Validation Done Title 46 / 128 SS) HNL Remove…" at bounding box center [696, 377] width 1392 height 754
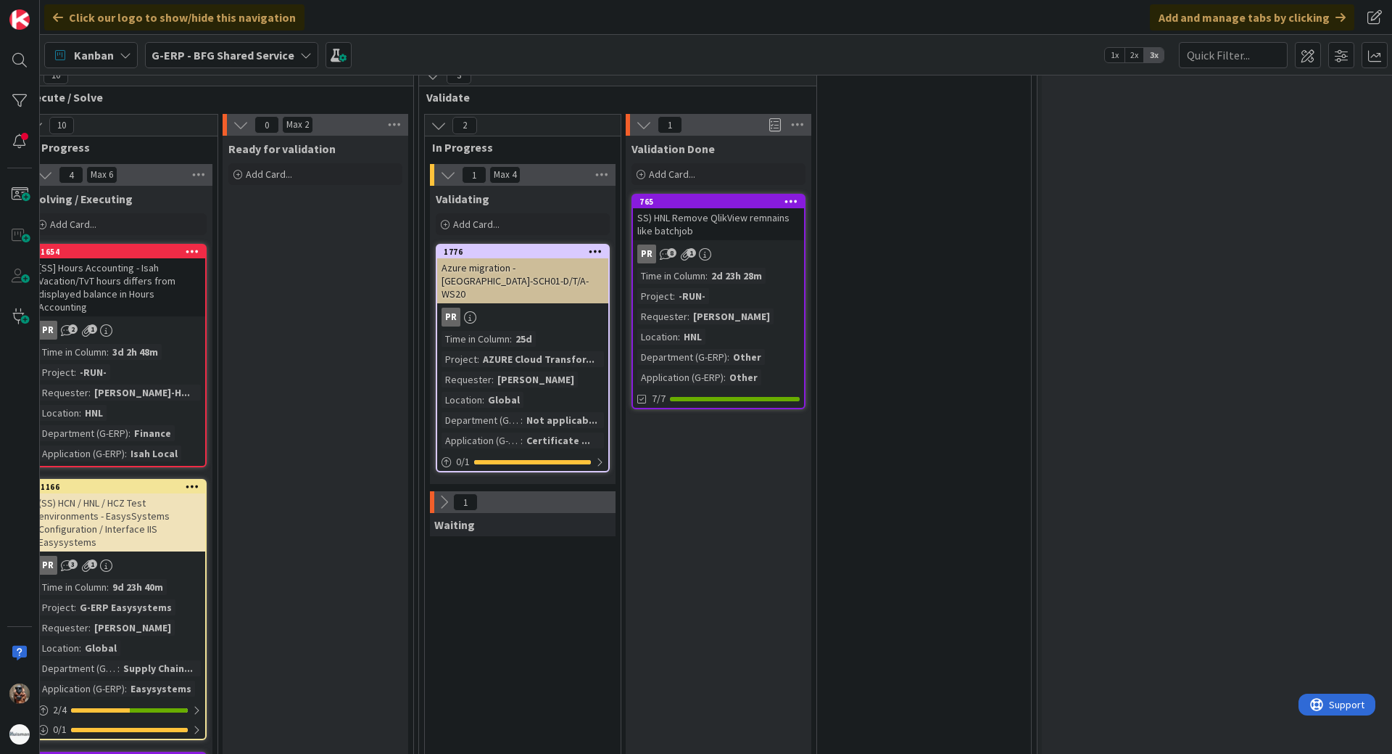
drag, startPoint x: 891, startPoint y: 392, endPoint x: 802, endPoint y: 388, distance: 89.3
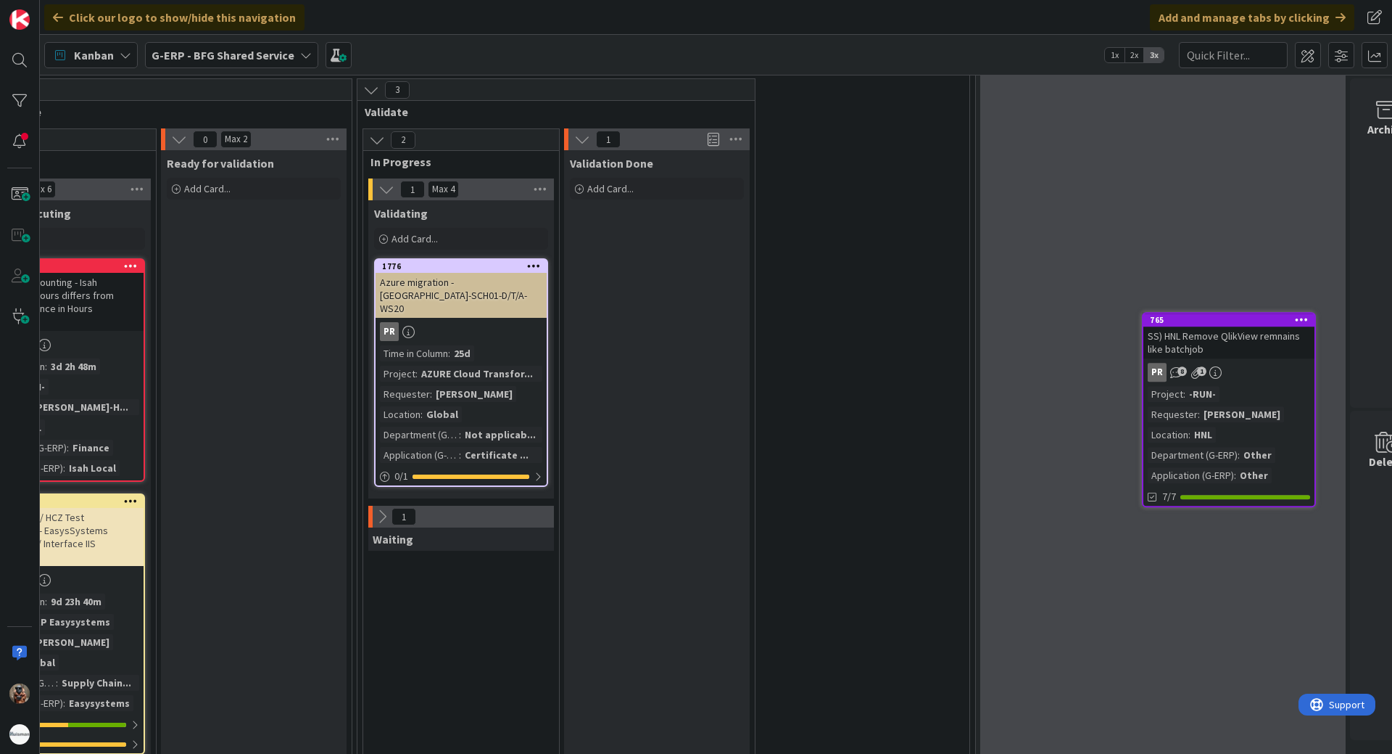
scroll to position [1502, 493]
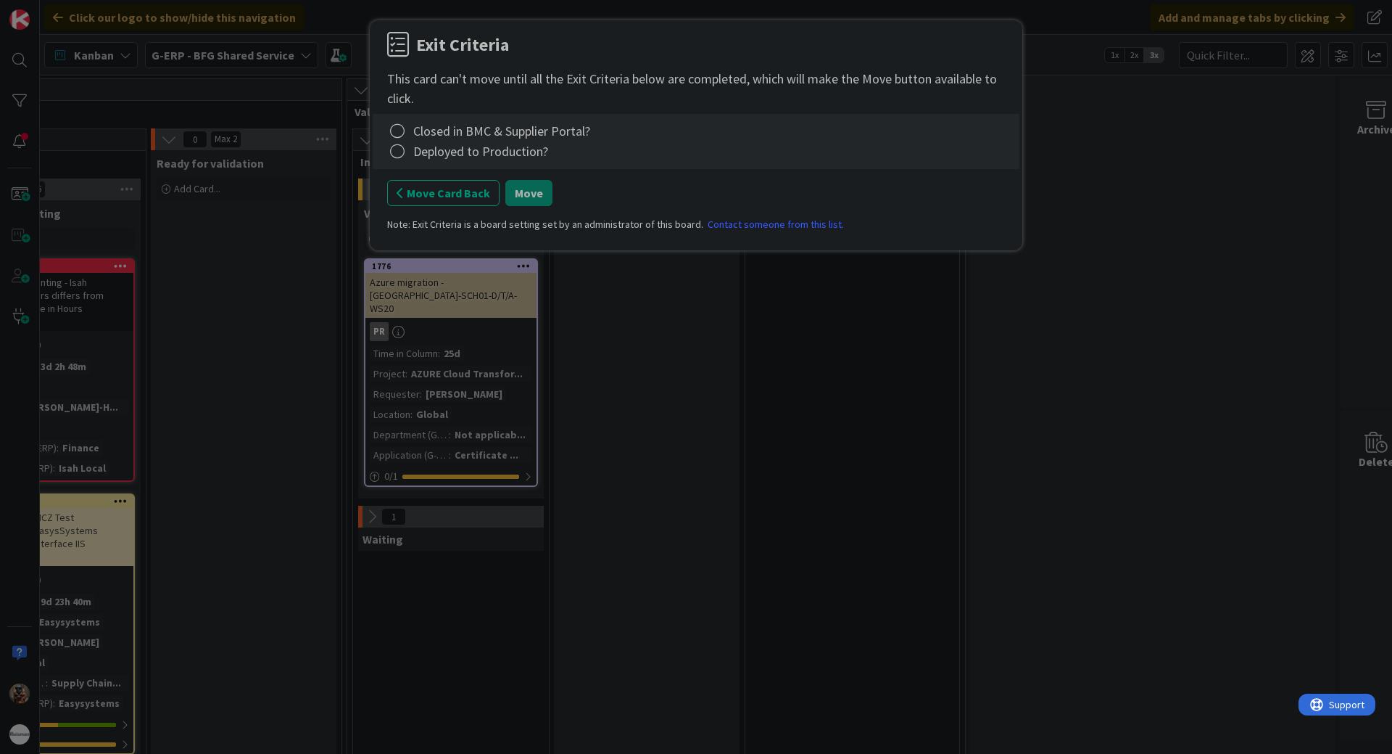
drag, startPoint x: 771, startPoint y: 220, endPoint x: 1242, endPoint y: 340, distance: 485.7
click at [1242, 340] on div "Exit Criteria This card can't move until all the Exit Criteria below are comple…" at bounding box center [696, 377] width 1392 height 754
click at [401, 133] on icon at bounding box center [397, 131] width 20 height 20
click at [405, 154] on link "Complete" at bounding box center [477, 160] width 181 height 21
click at [401, 156] on icon at bounding box center [397, 151] width 20 height 20
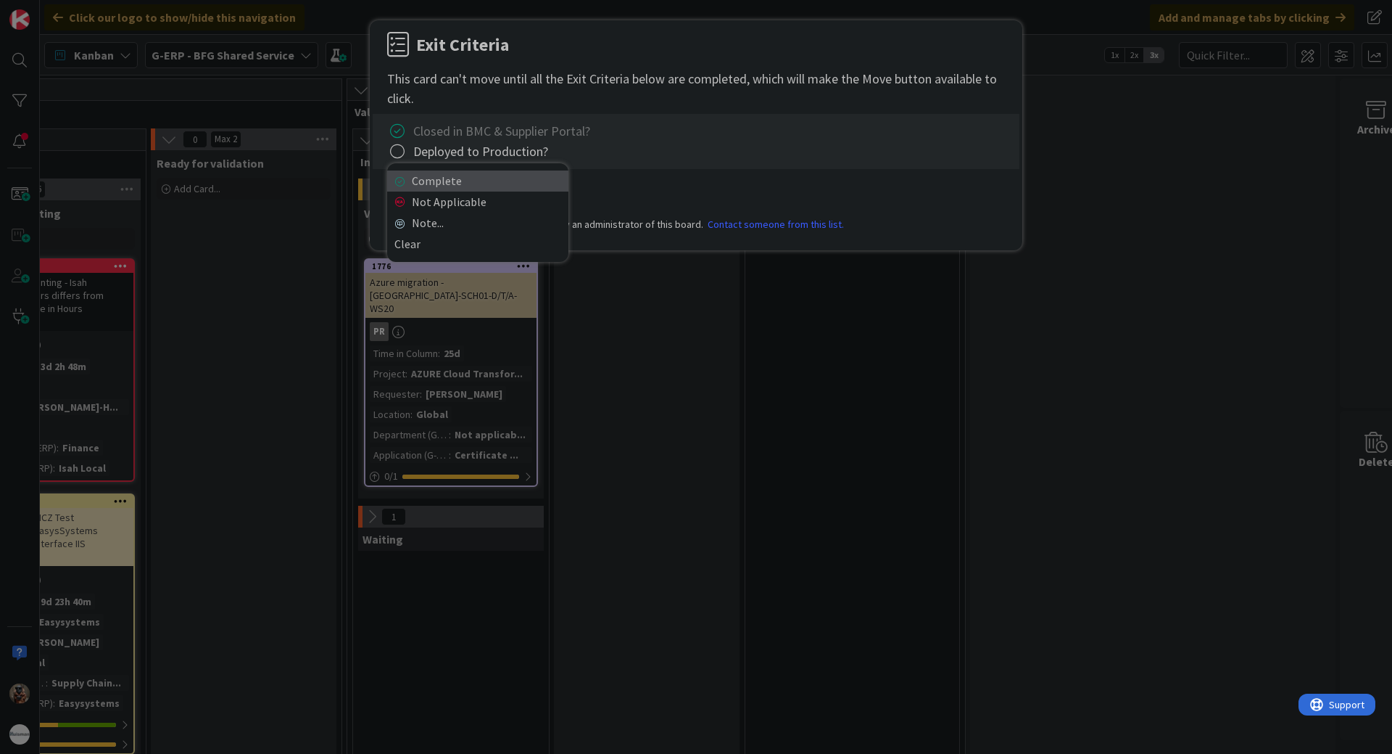
click at [429, 176] on link "Complete" at bounding box center [477, 180] width 181 height 21
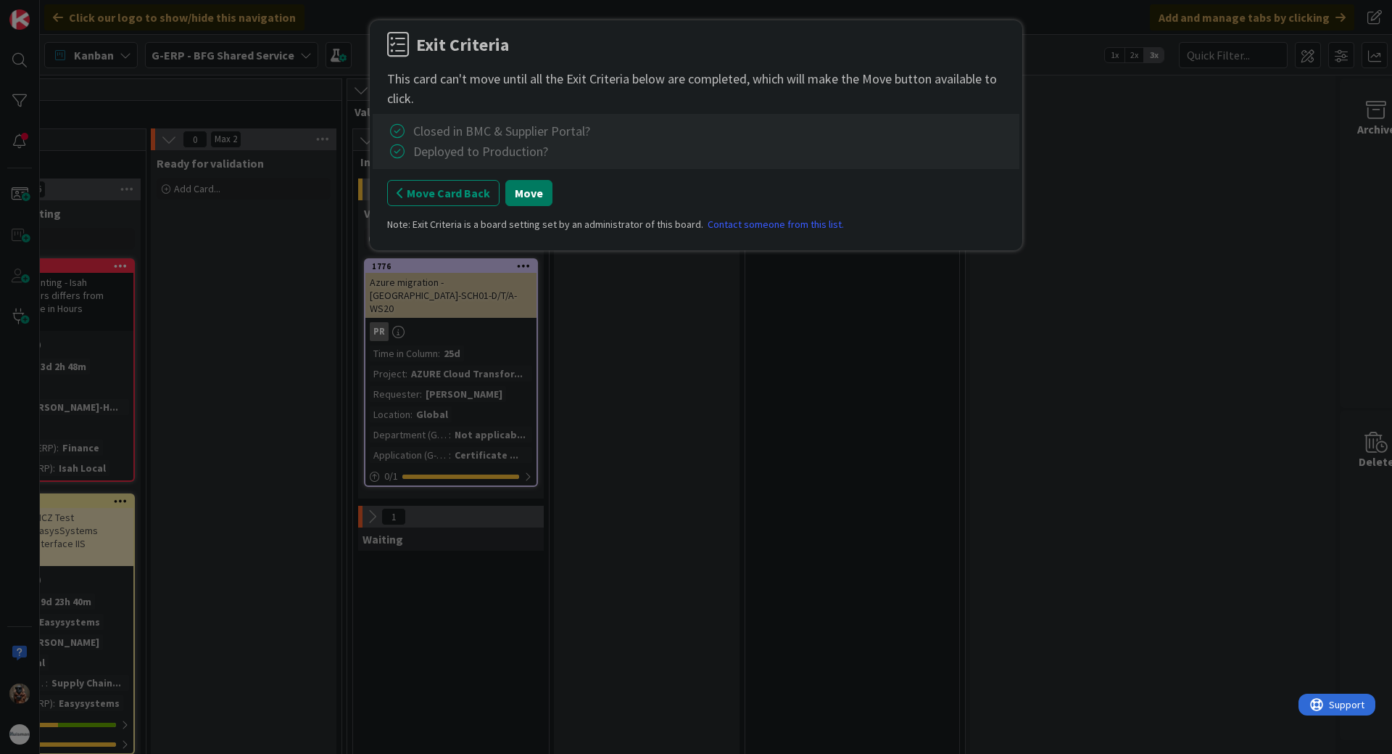
click at [535, 194] on button "Move" at bounding box center [528, 193] width 47 height 26
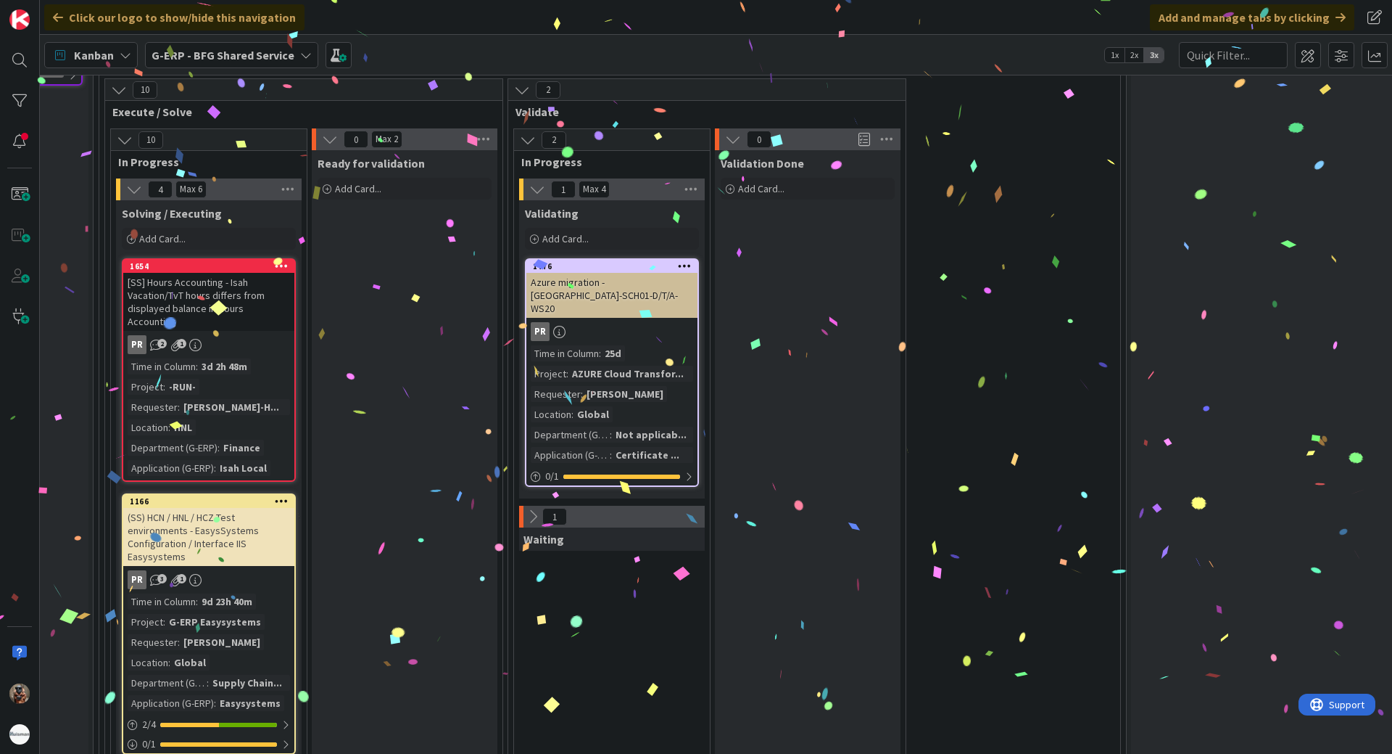
drag, startPoint x: 790, startPoint y: 387, endPoint x: 828, endPoint y: 384, distance: 38.5
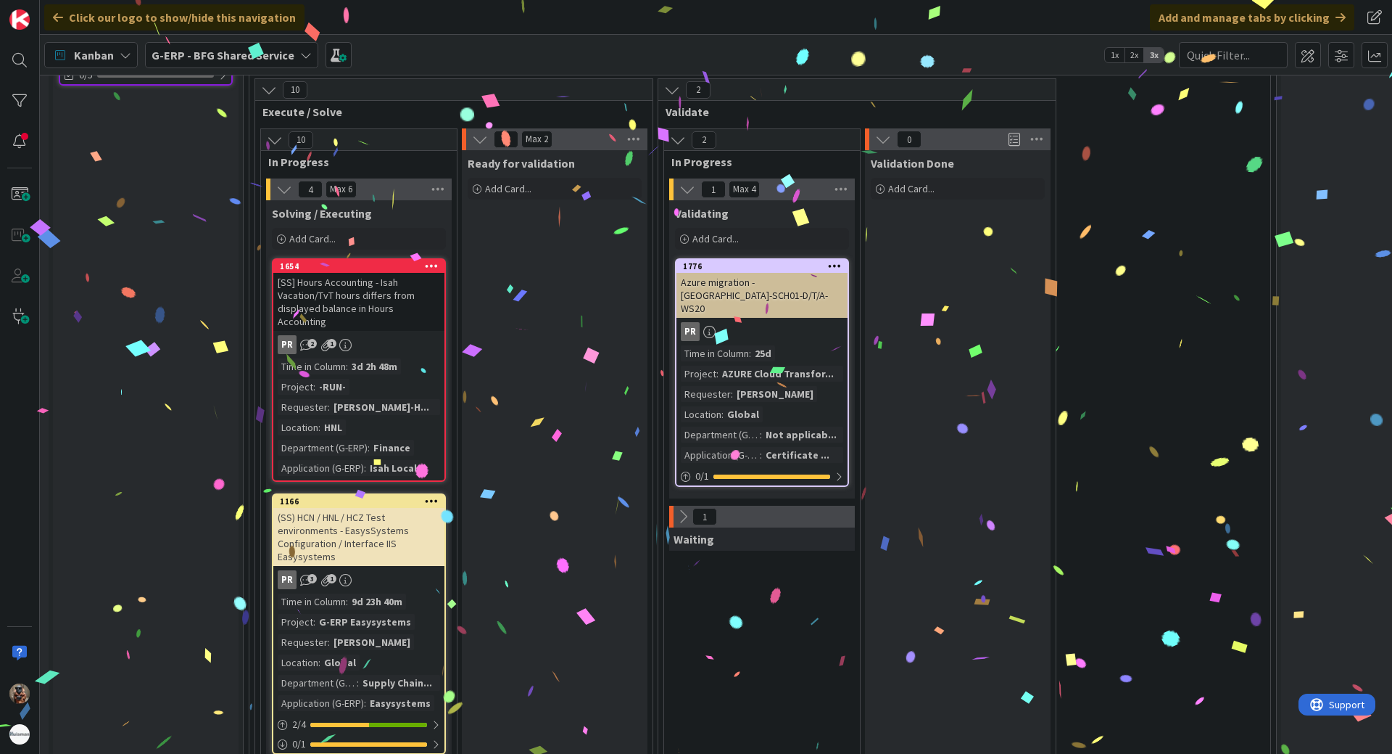
drag, startPoint x: 822, startPoint y: 384, endPoint x: 751, endPoint y: 376, distance: 71.4
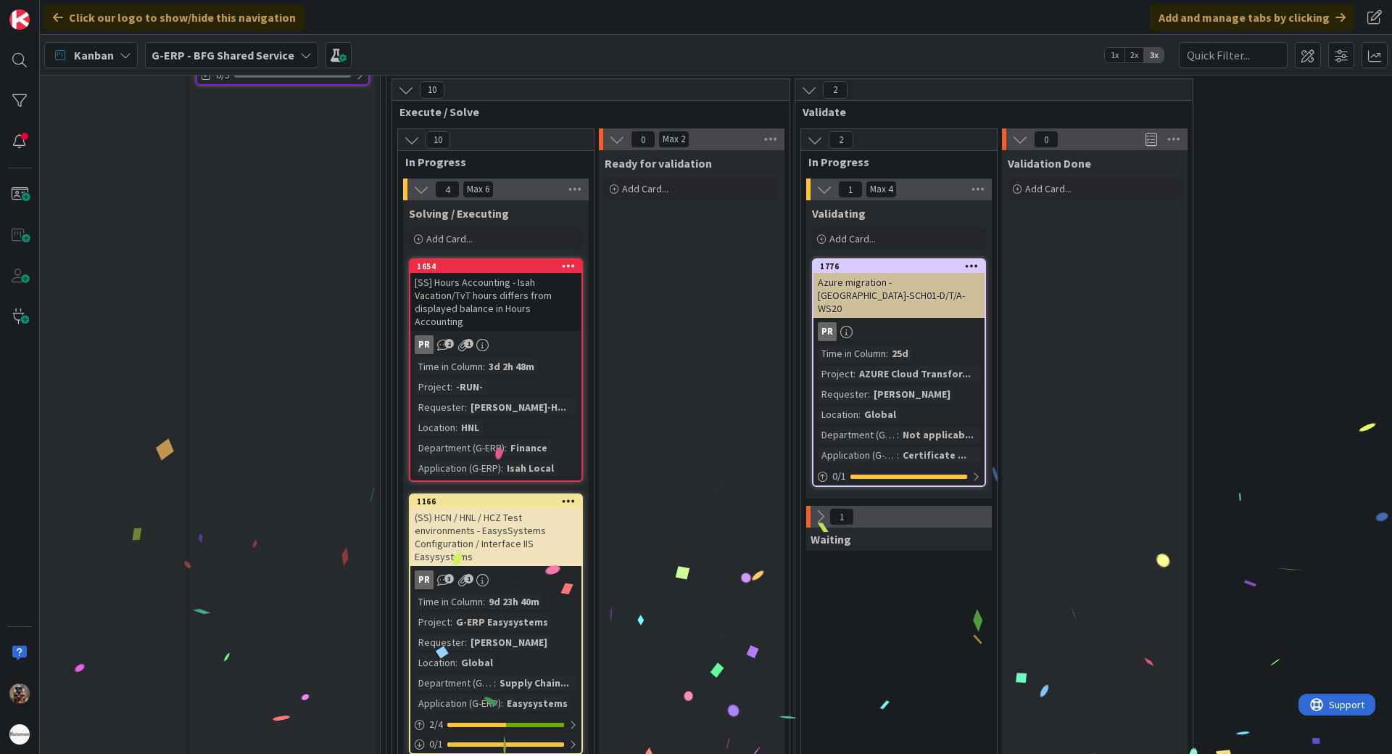
drag, startPoint x: 760, startPoint y: 367, endPoint x: 714, endPoint y: 358, distance: 46.5
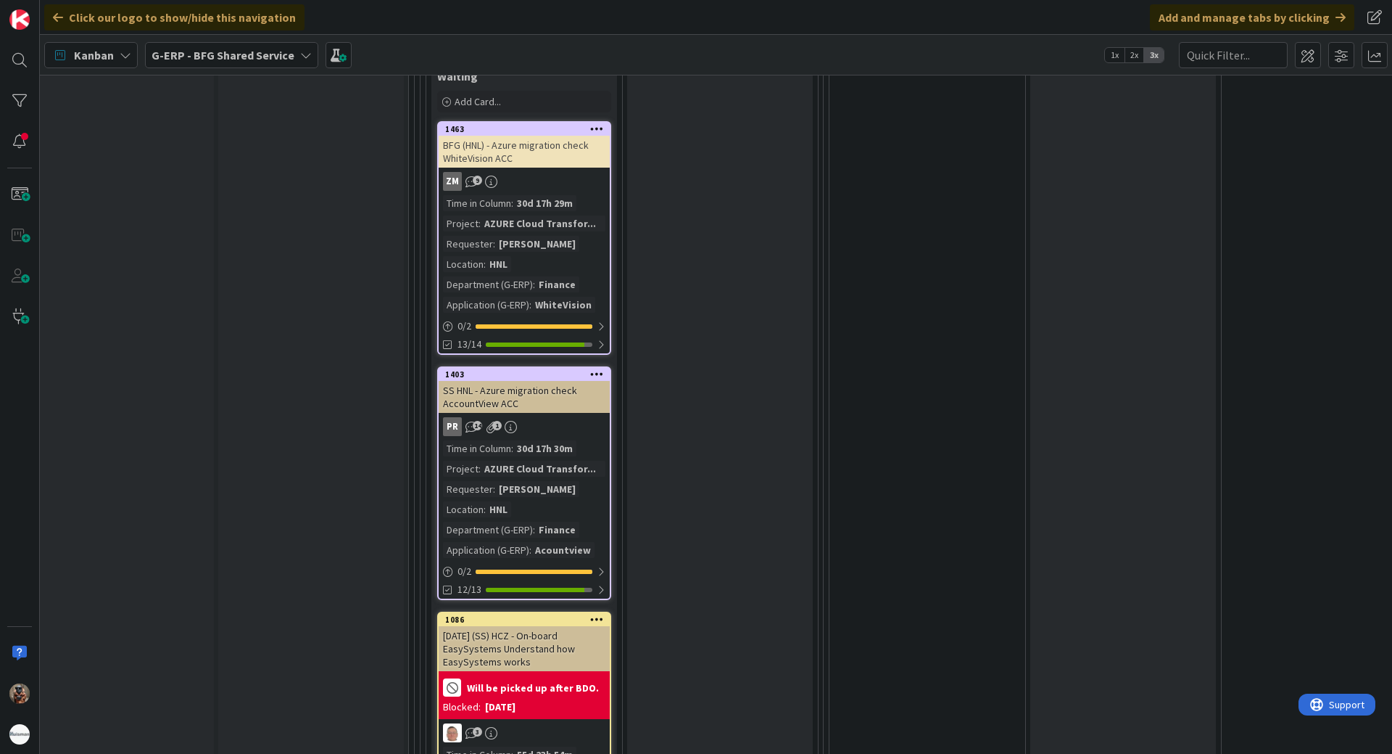
scroll to position [2880, 17]
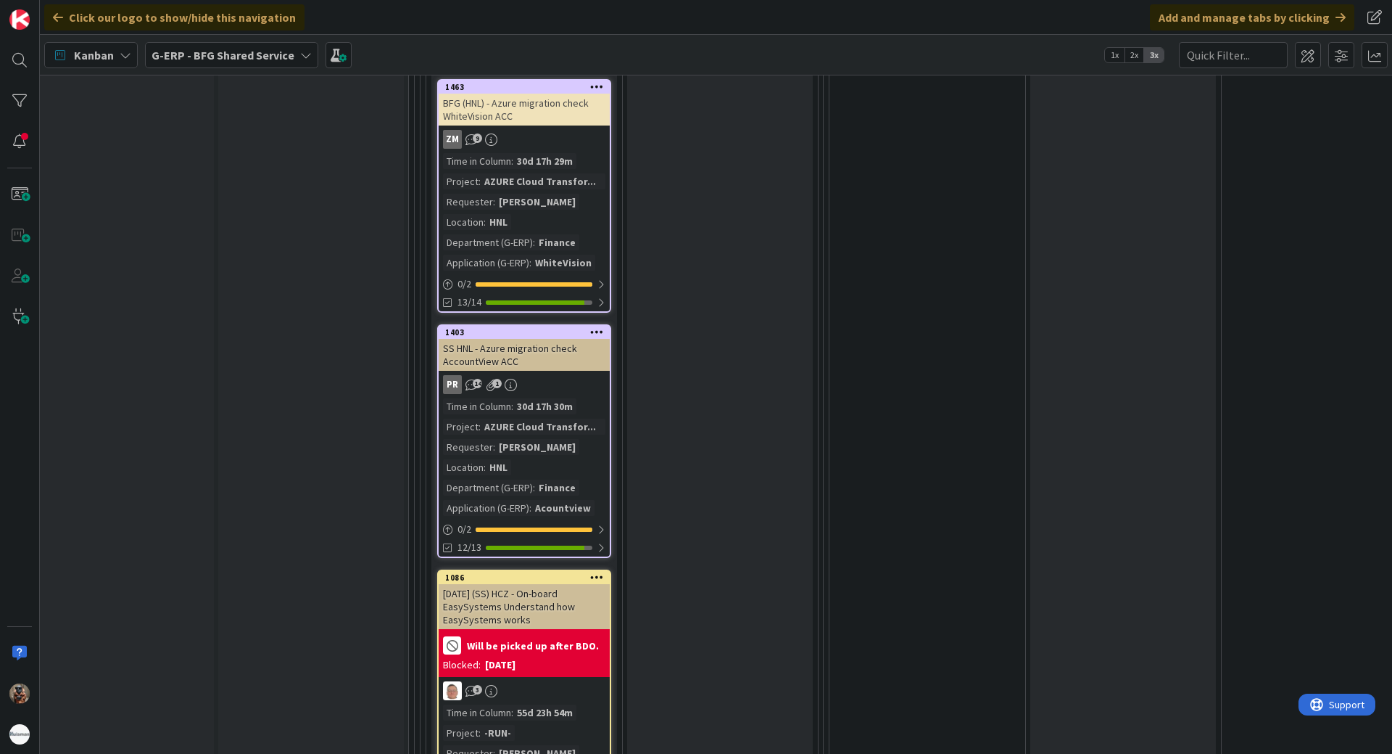
click at [553, 409] on div "30d 17h 30m" at bounding box center [544, 406] width 63 height 16
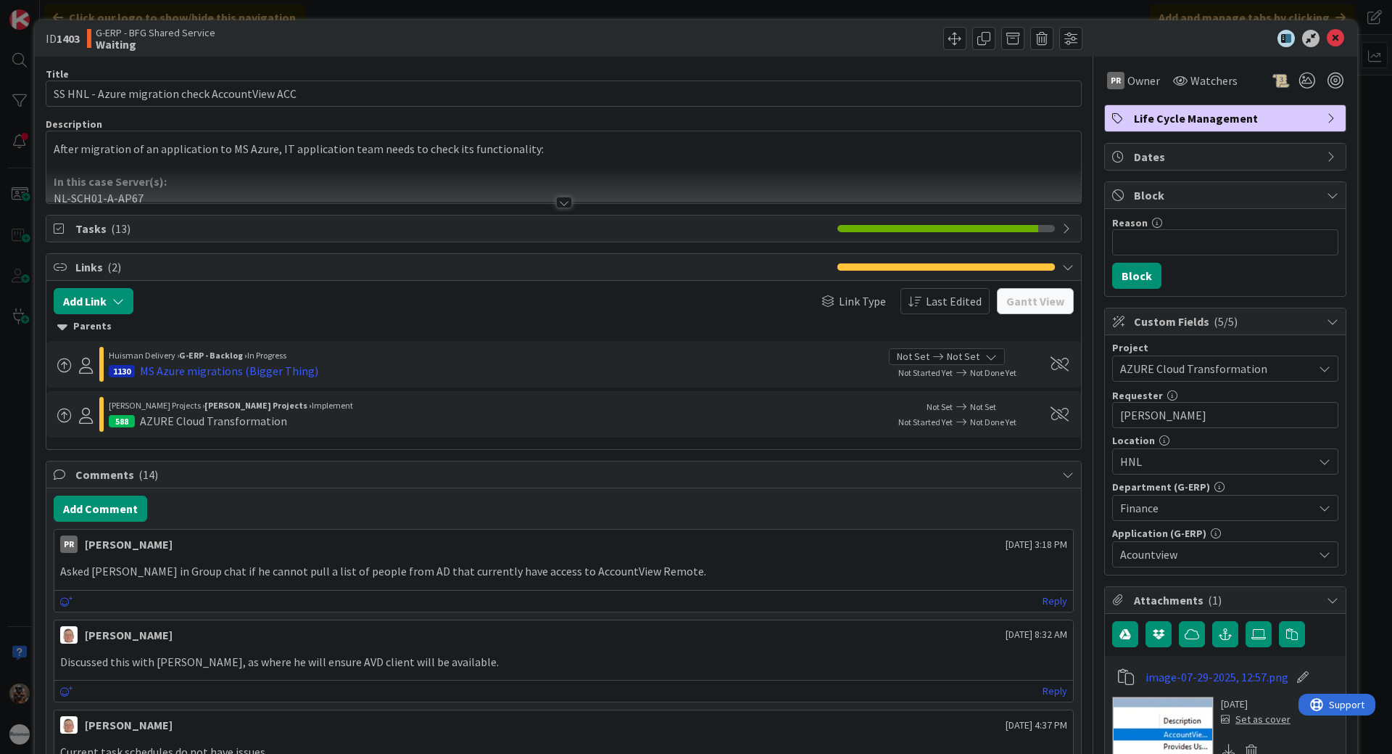
click at [560, 202] on div at bounding box center [564, 203] width 16 height 12
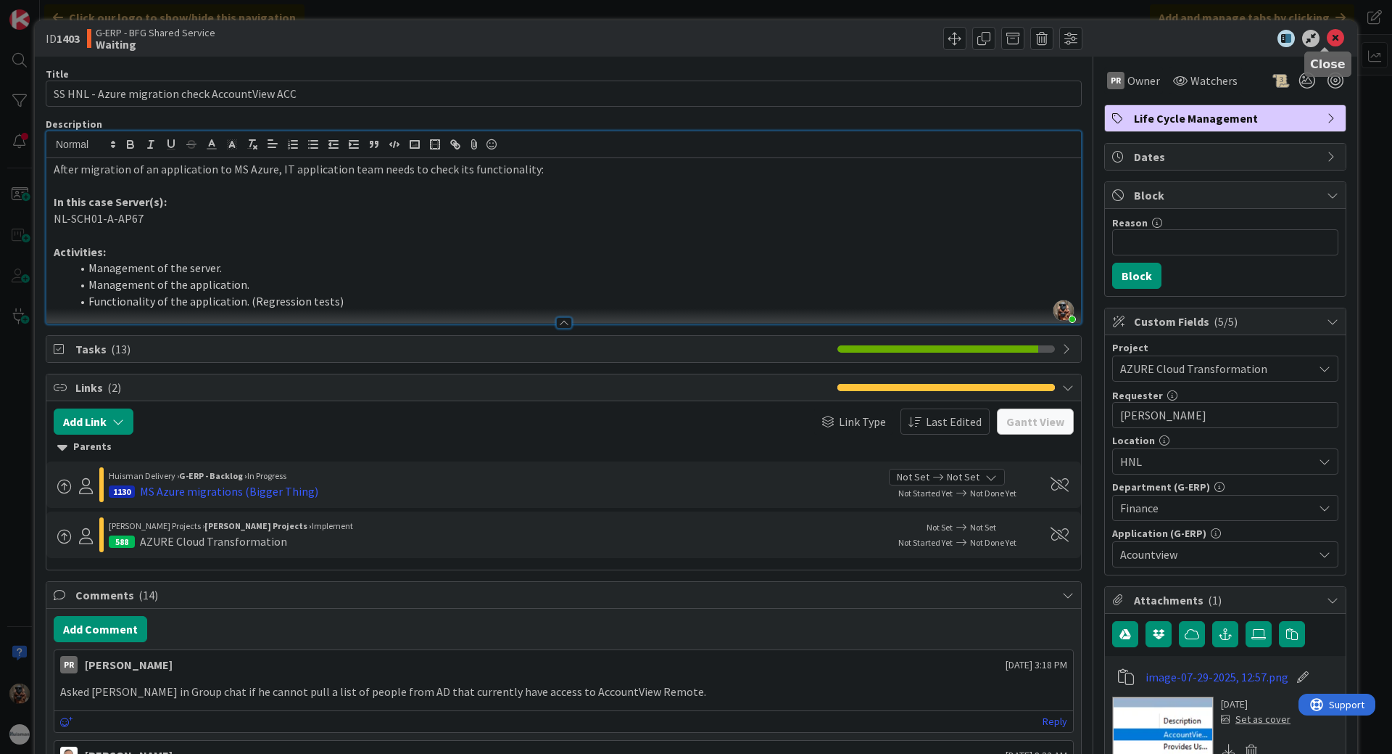
click at [1331, 44] on icon at bounding box center [1335, 38] width 17 height 17
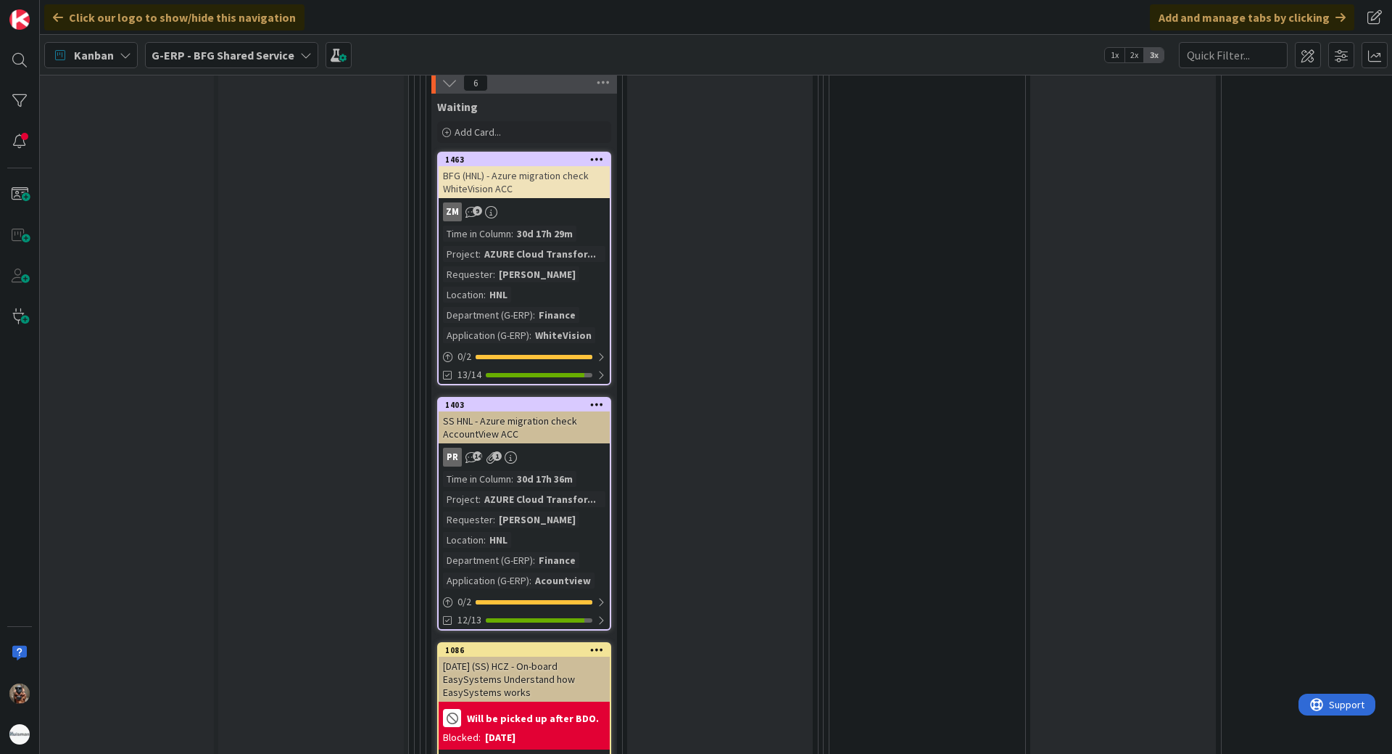
click at [601, 312] on div "Time in [GEOGRAPHIC_DATA] : 30d 17h 29m Project : AZURE Cloud Transfor... Reque…" at bounding box center [524, 284] width 162 height 117
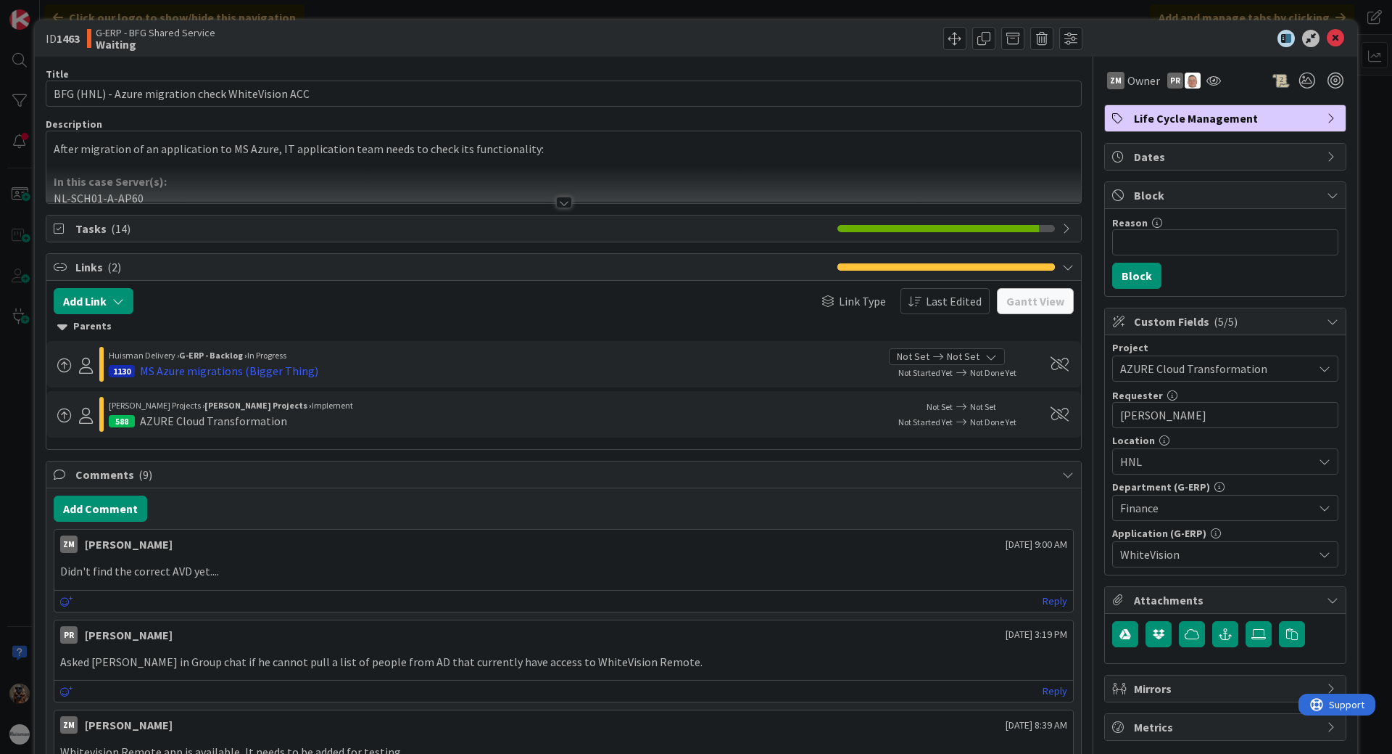
click at [546, 201] on div at bounding box center [563, 184] width 1035 height 37
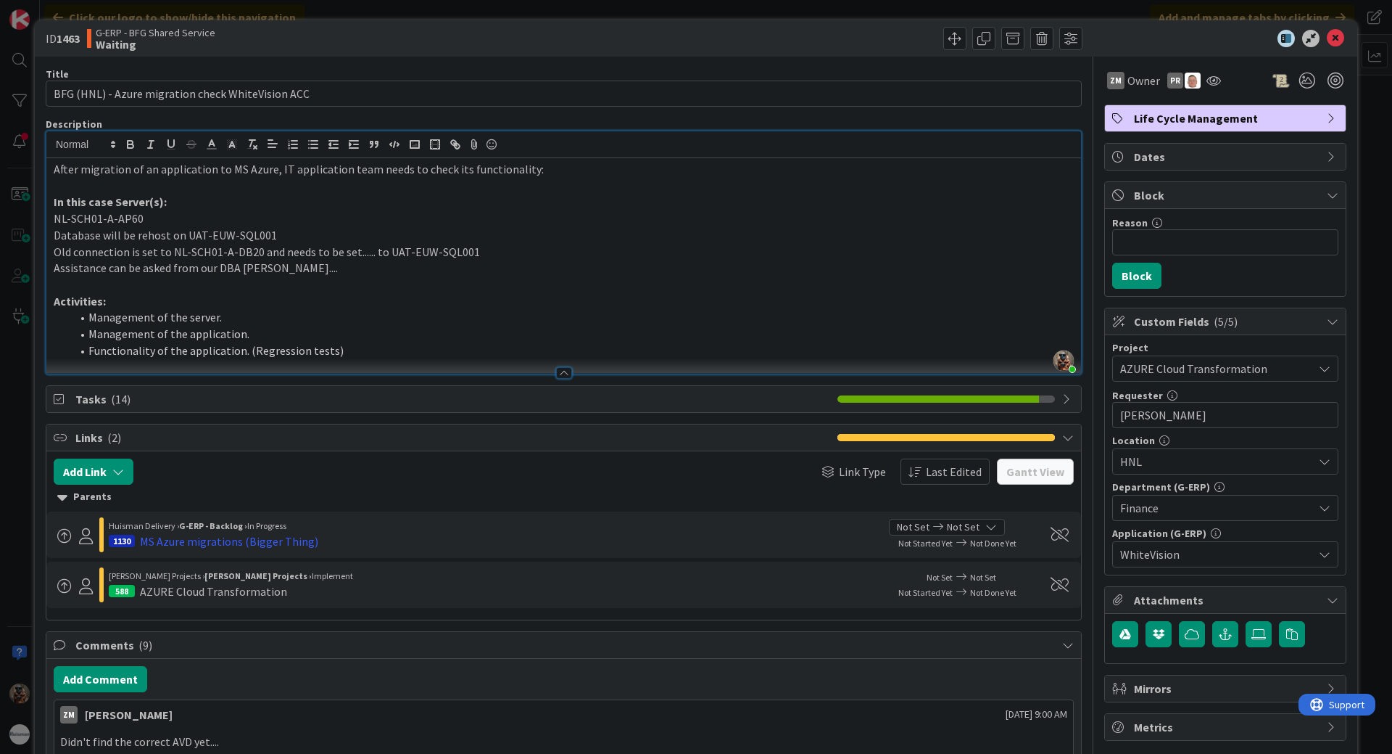
click at [25, 508] on div "ID 1463 G-ERP - BFG Shared Service Waiting Title 49 / 128 BFG (HNL) - Azure mig…" at bounding box center [696, 377] width 1392 height 754
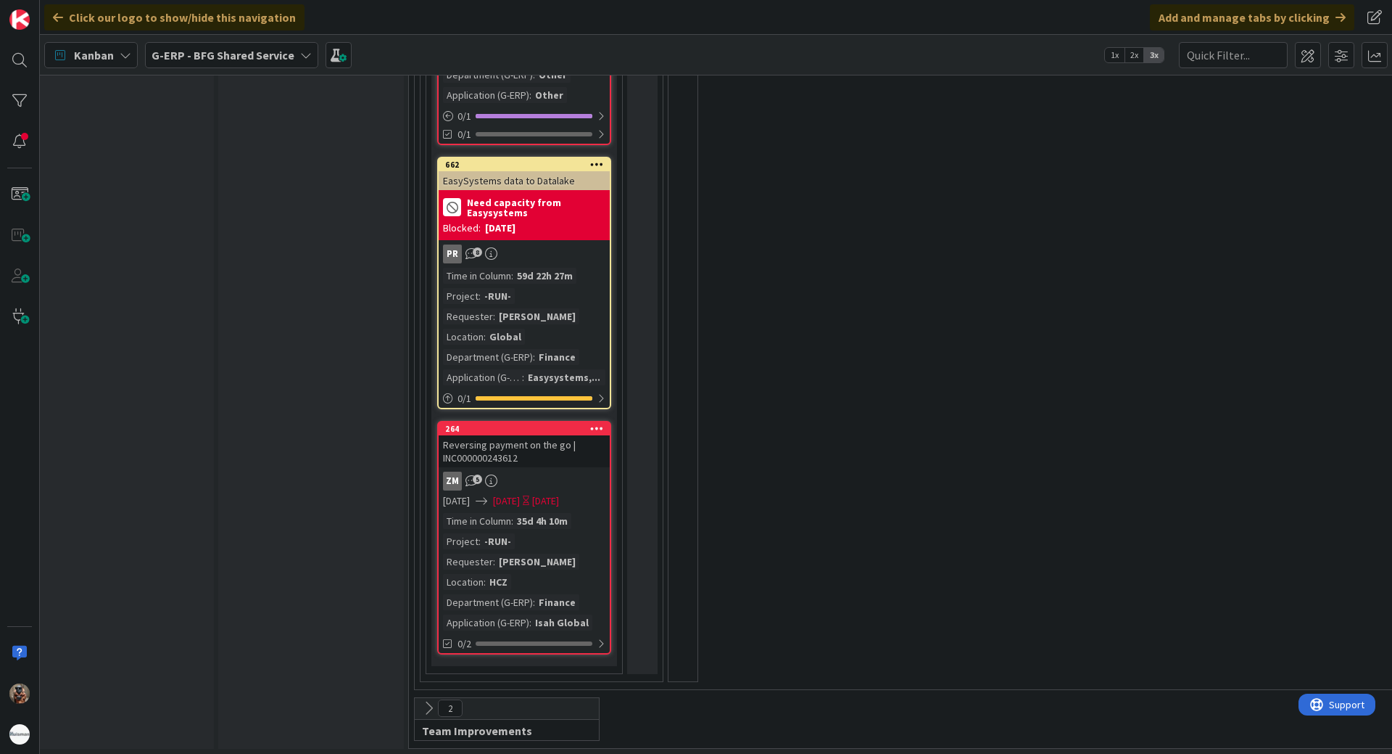
scroll to position [7099, 17]
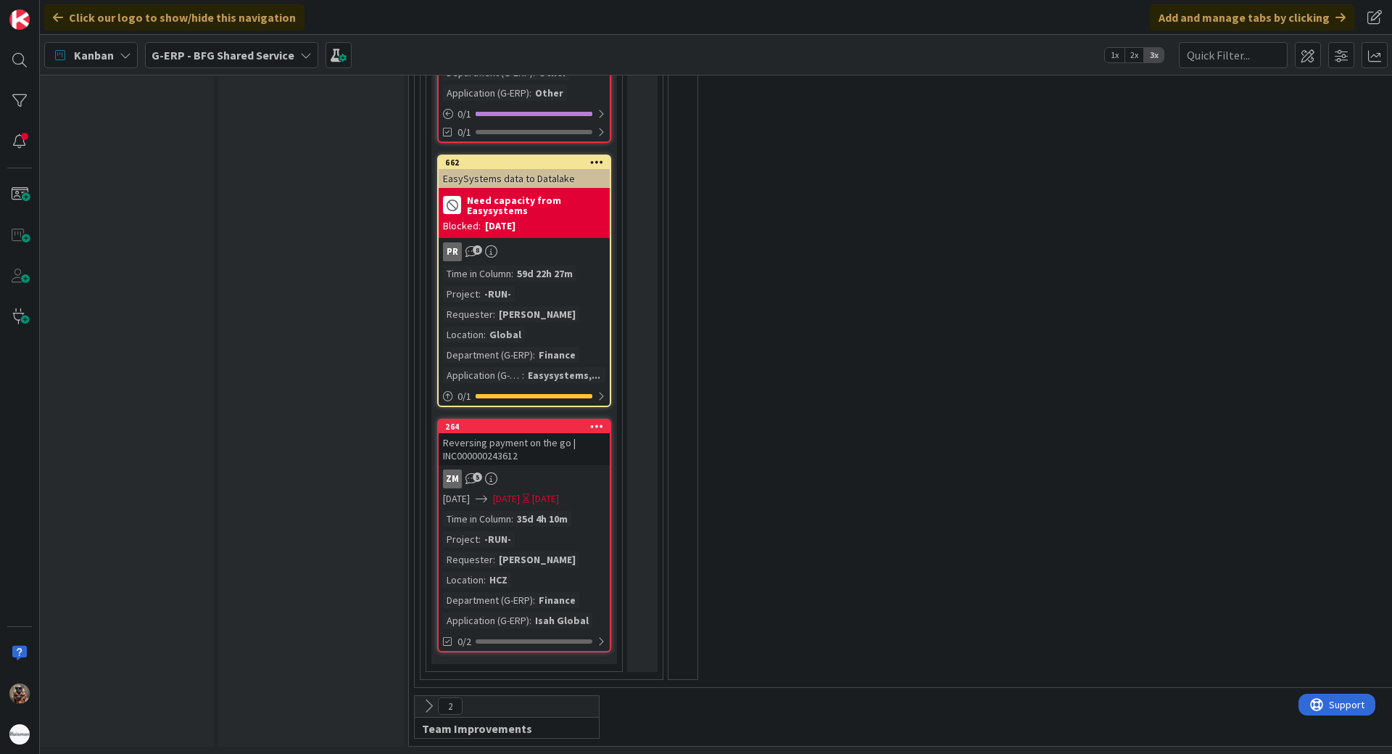
click at [424, 699] on icon at bounding box center [429, 706] width 16 height 16
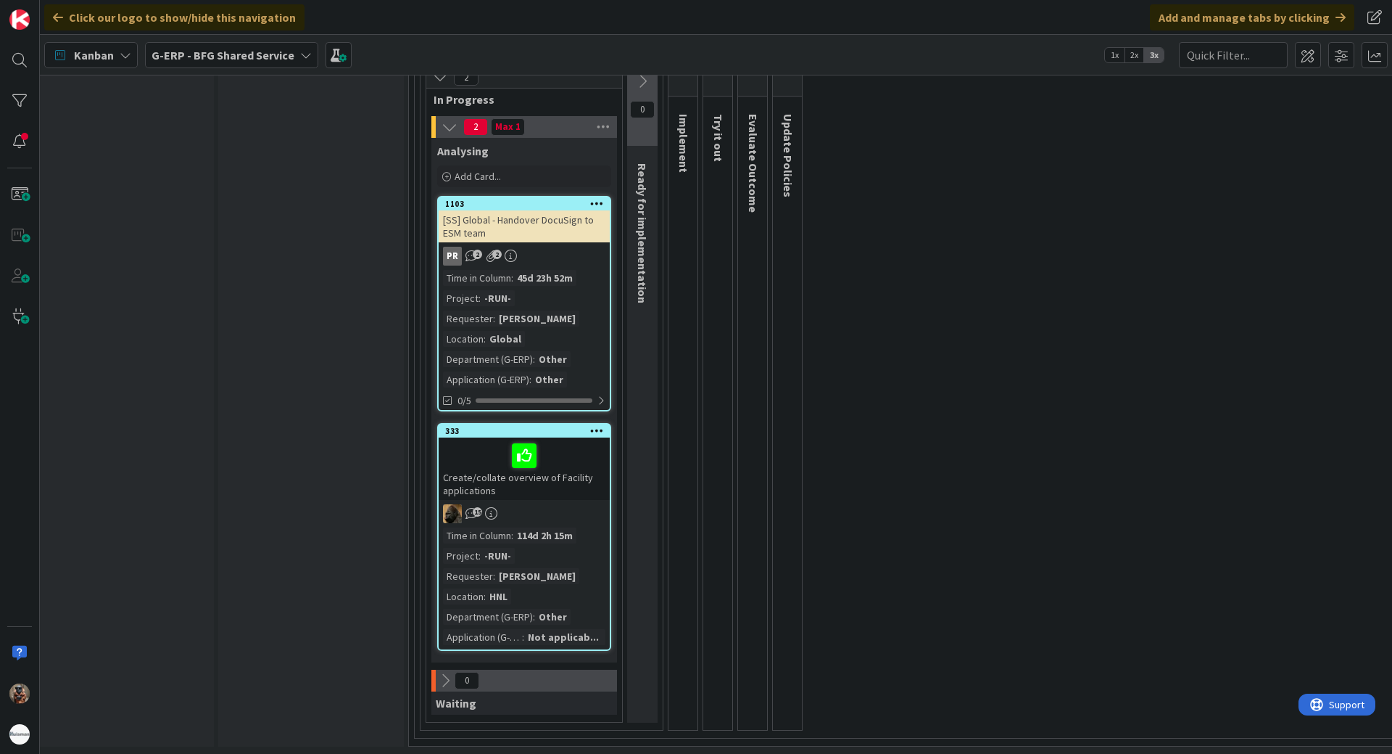
scroll to position [7828, 17]
click at [1230, 48] on input "text" at bounding box center [1233, 55] width 109 height 26
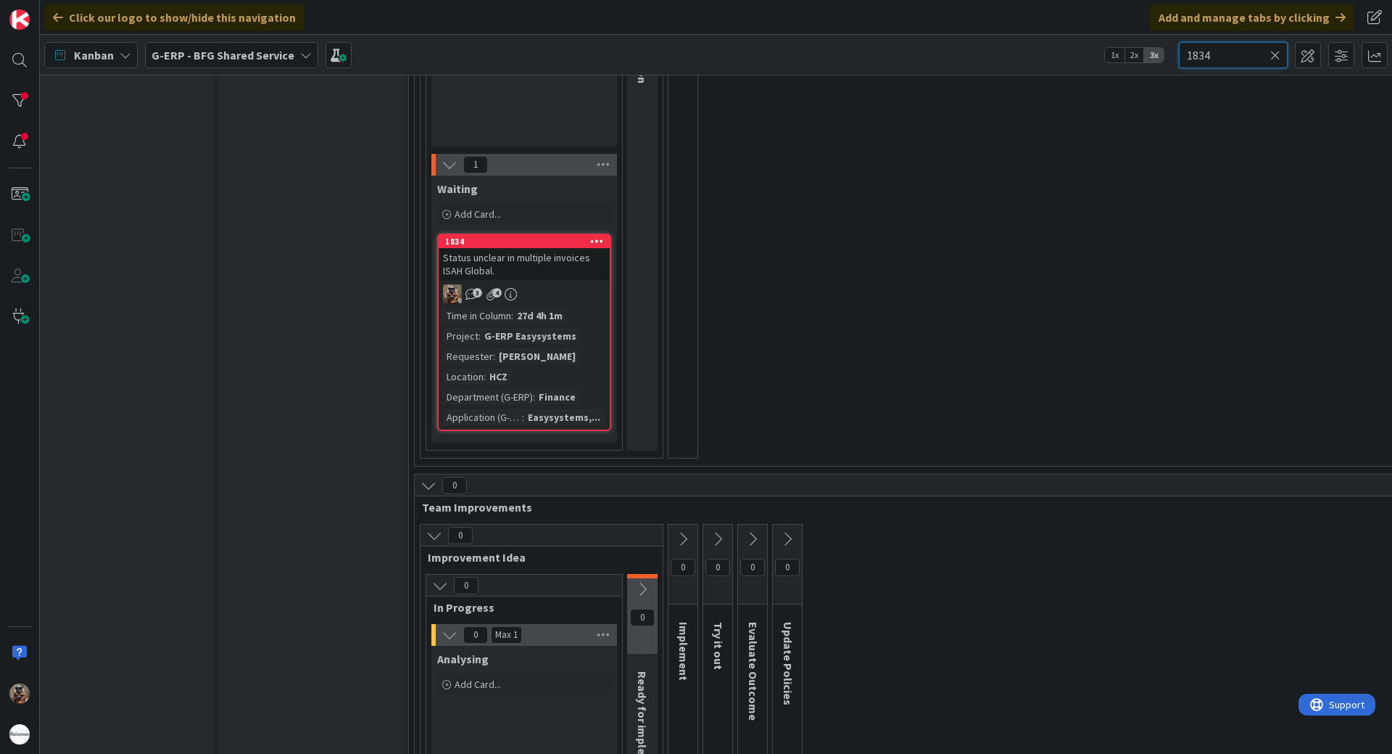
scroll to position [1712, 17]
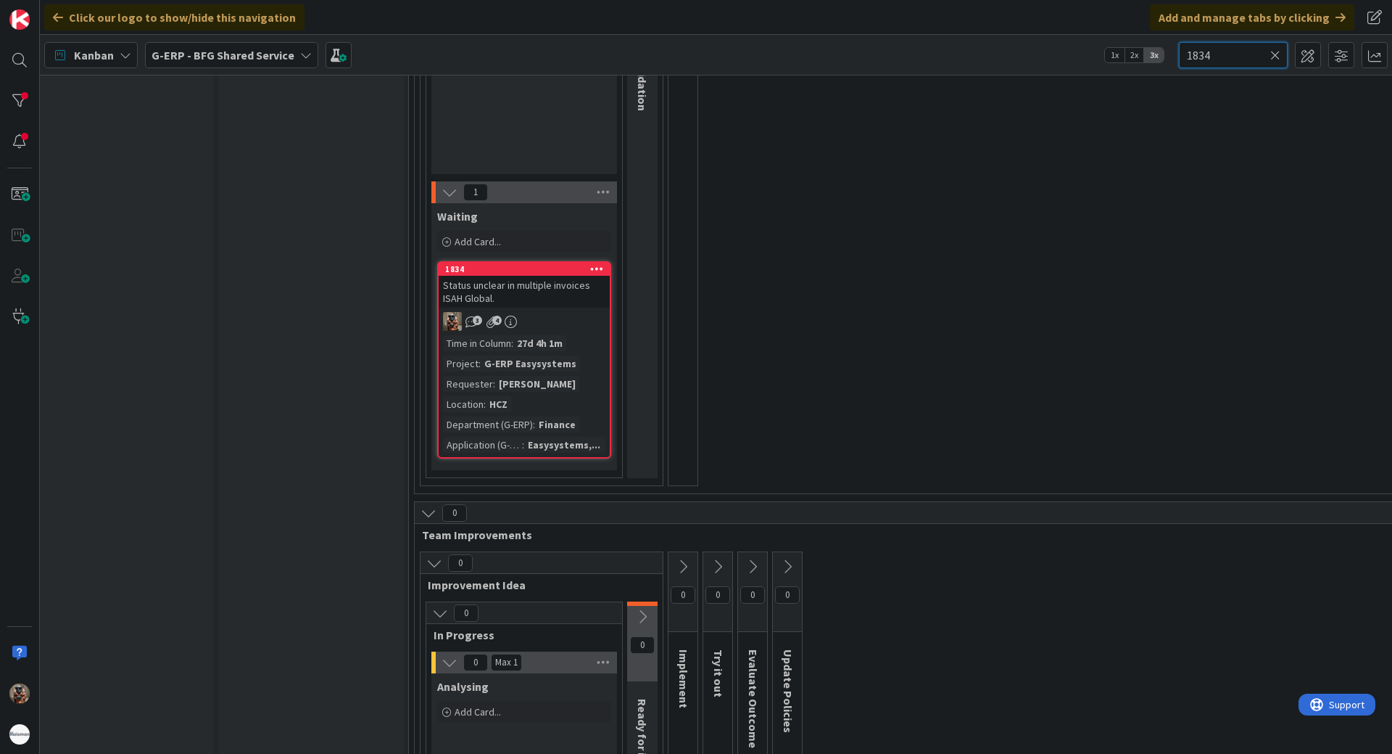
type input "1834"
click at [588, 321] on div "3 4" at bounding box center [524, 321] width 171 height 19
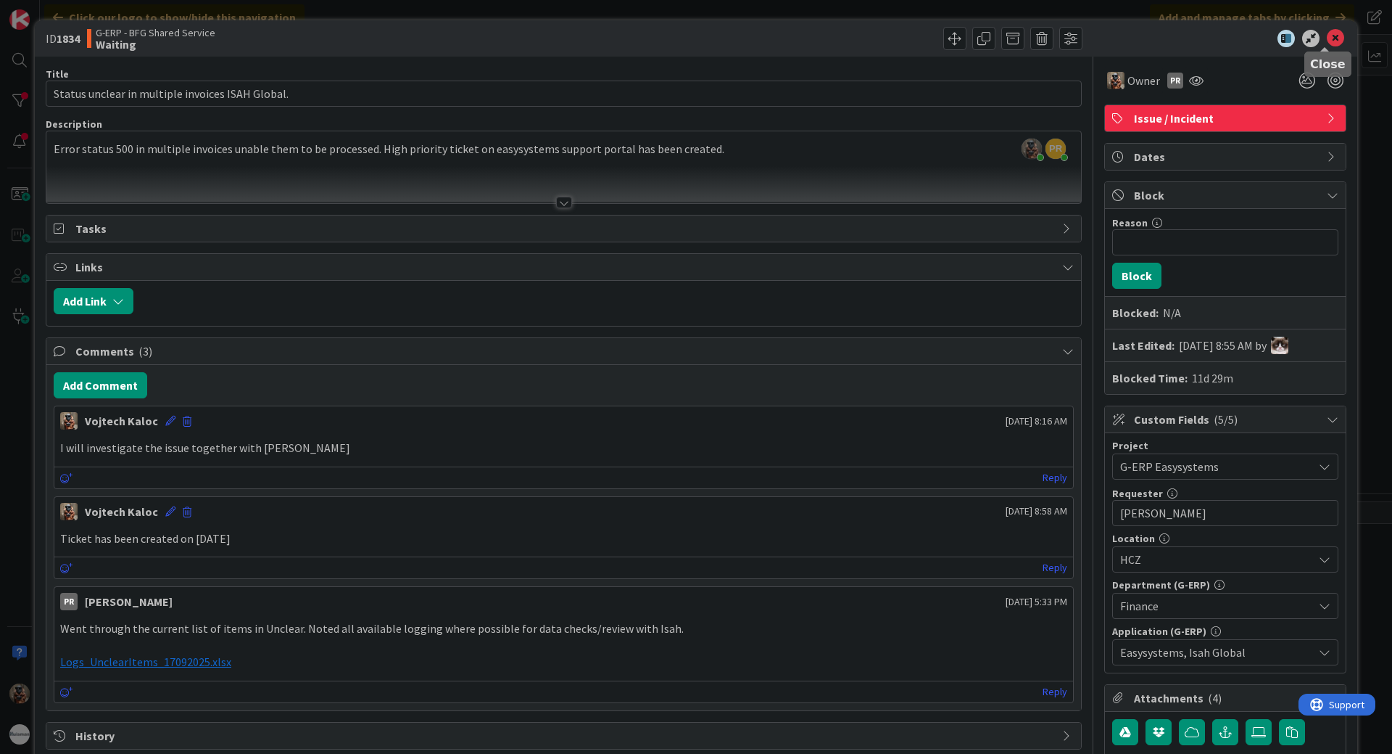
click at [1327, 42] on icon at bounding box center [1335, 38] width 17 height 17
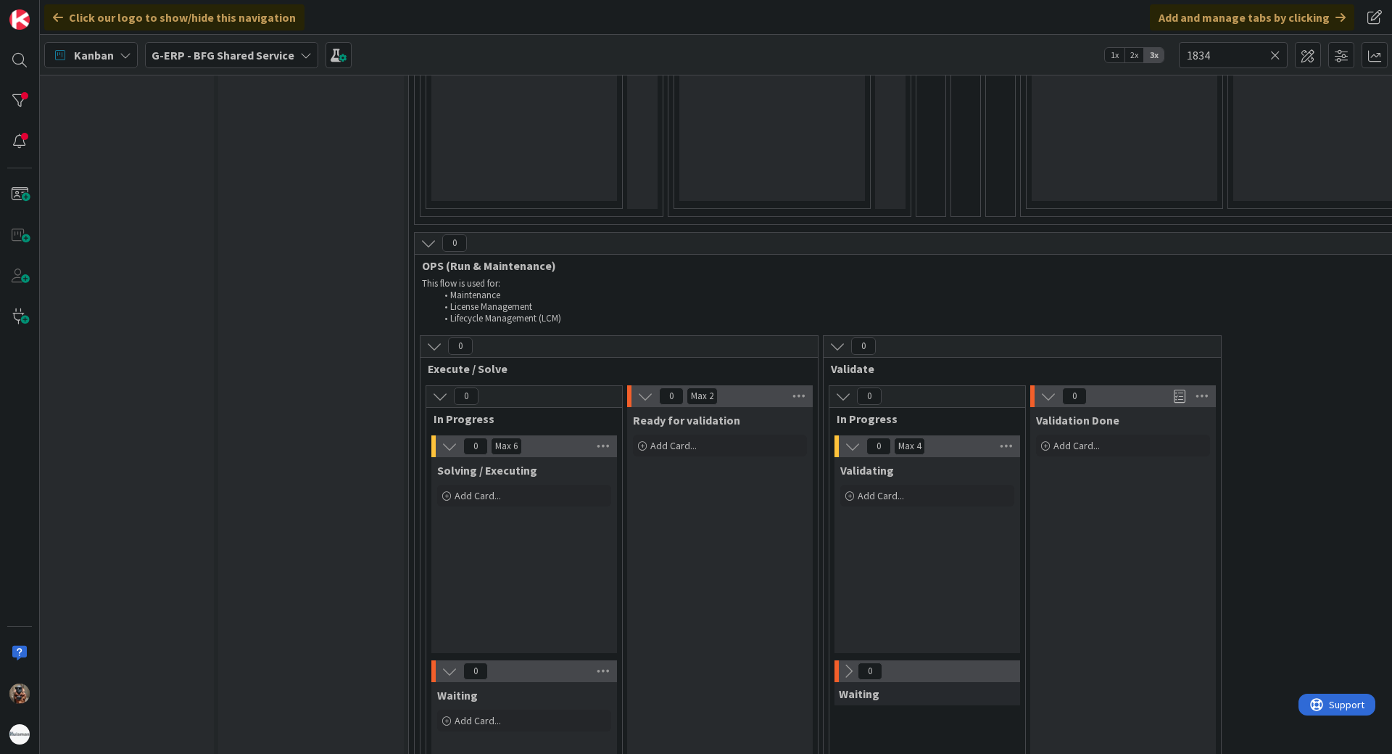
scroll to position [334, 17]
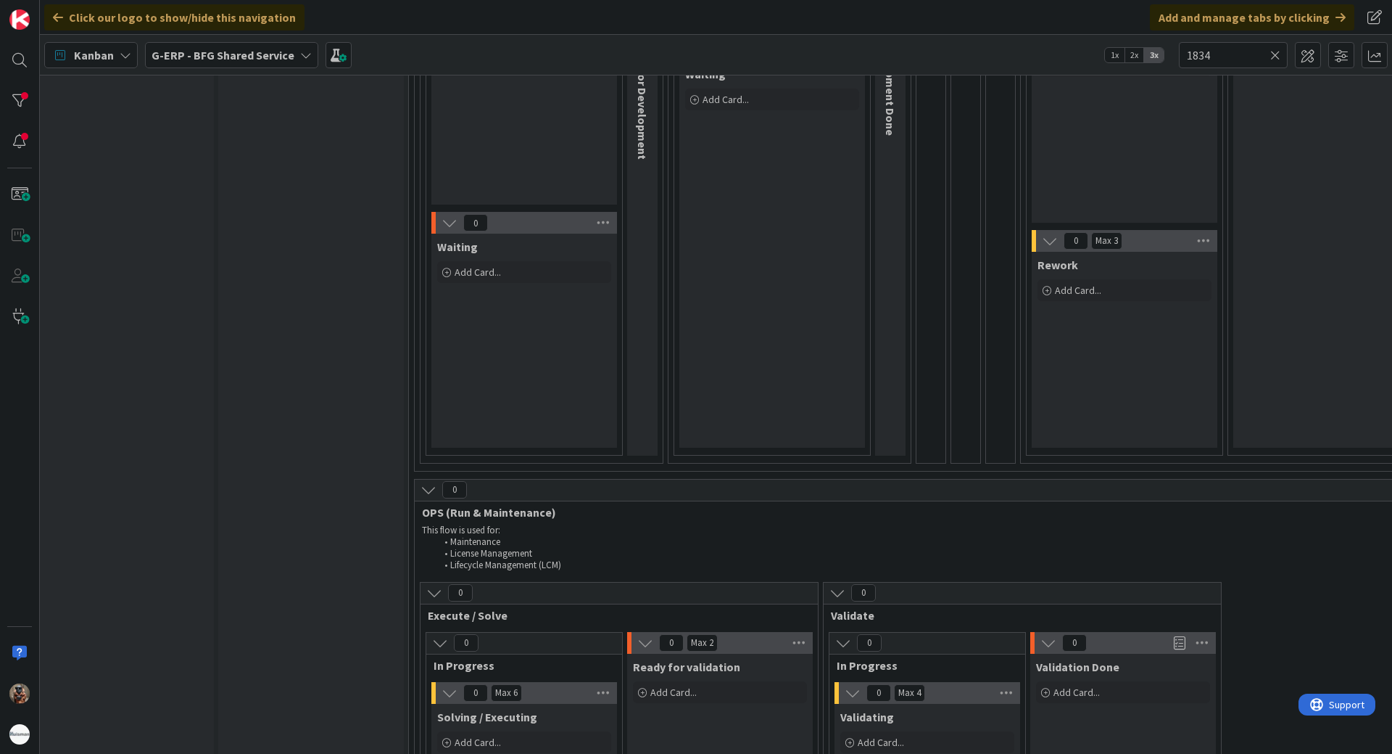
click at [1274, 54] on icon at bounding box center [1276, 55] width 10 height 13
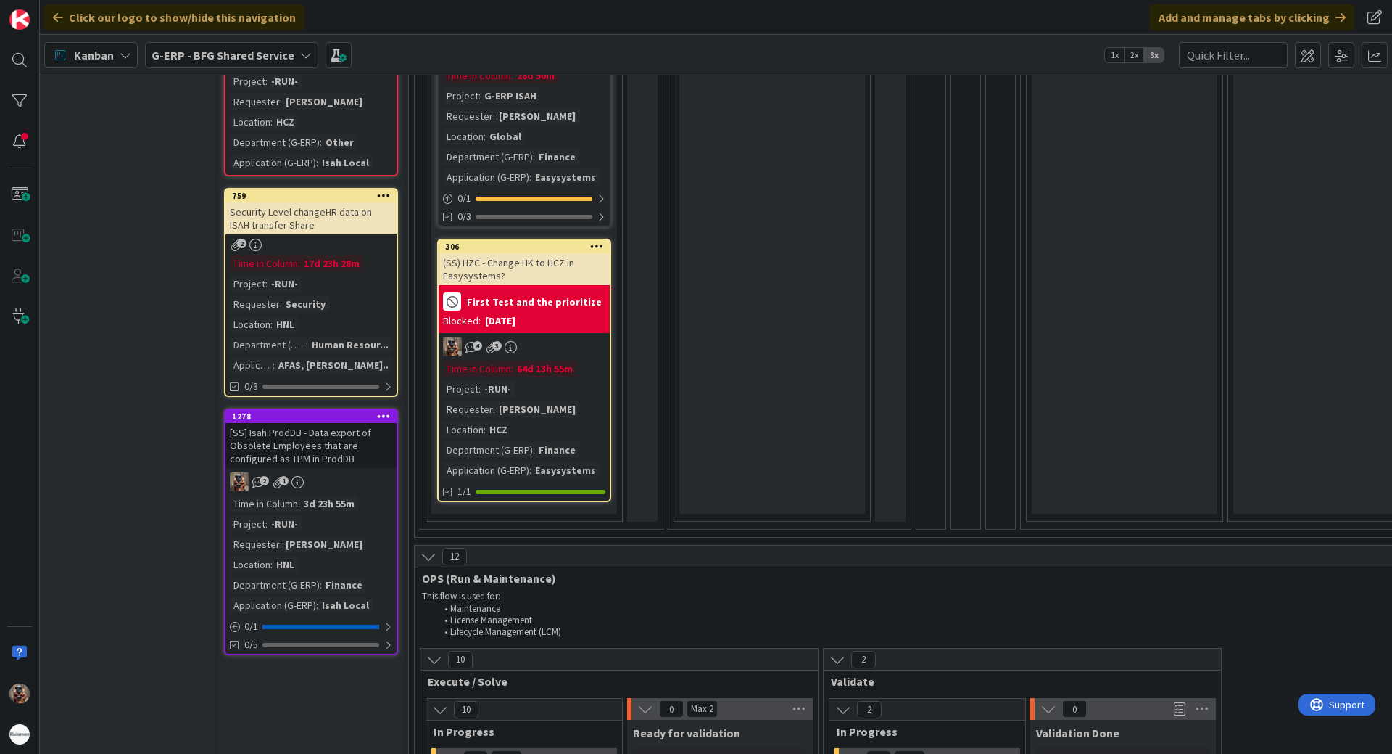
scroll to position [943, 17]
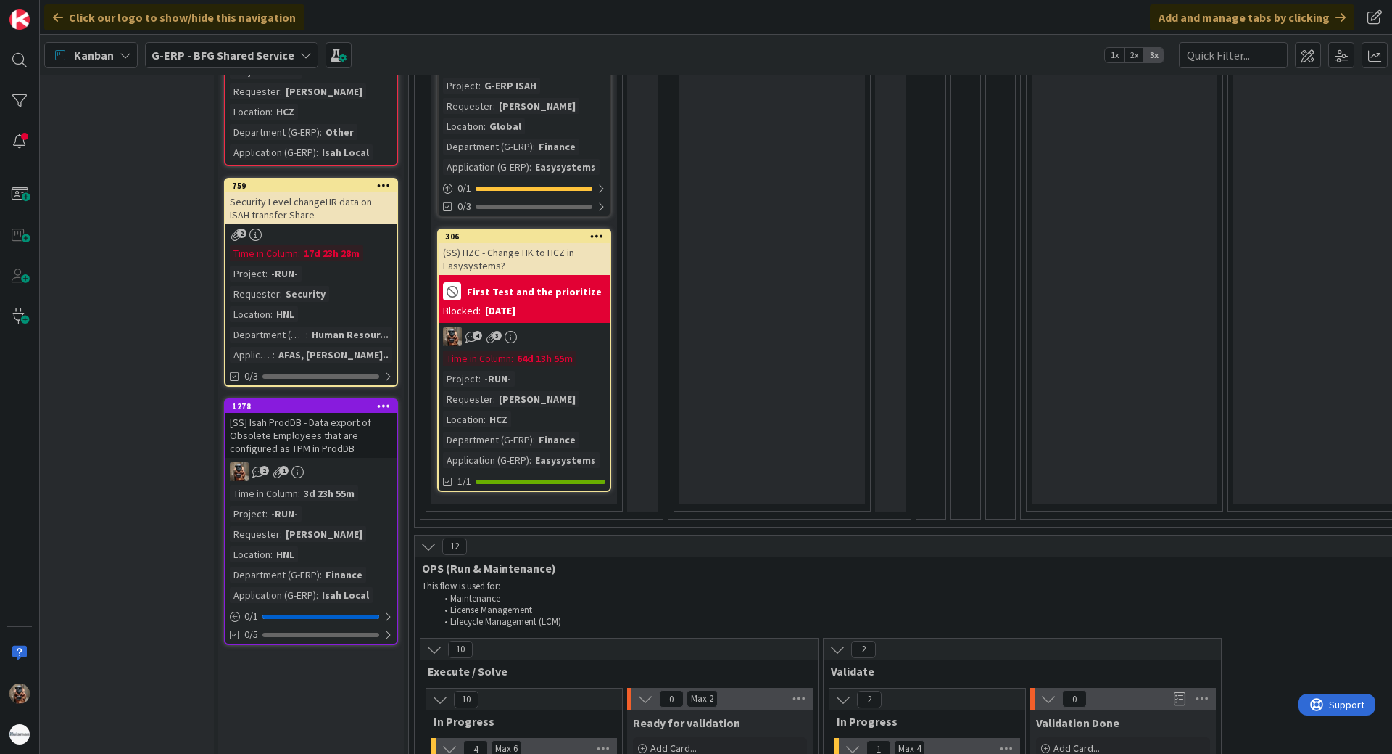
click at [294, 416] on div "[SS] Isah ProdDB - Data export of Obsolete Employees that are configured as TPM…" at bounding box center [311, 435] width 171 height 45
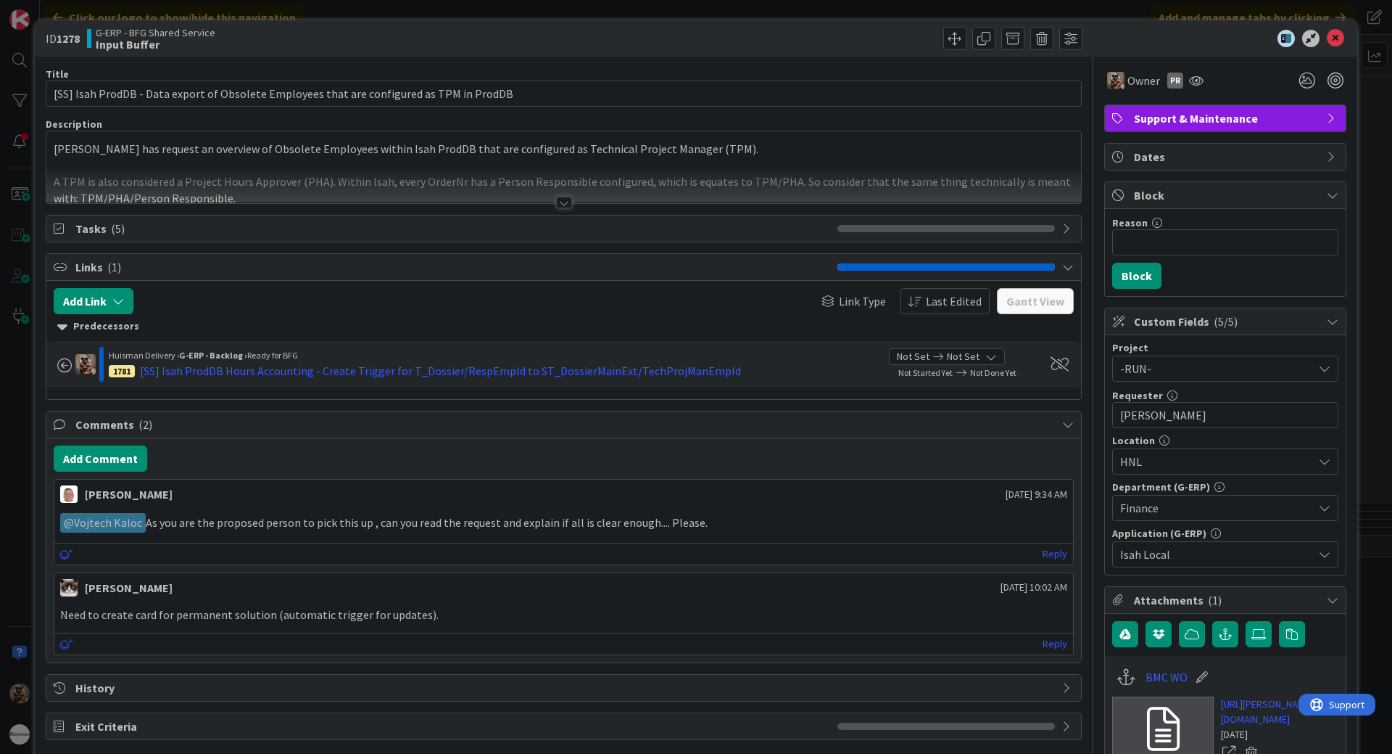
click at [21, 583] on div "ID 1278 G-ERP - BFG Shared Service Input Buffer Title 89 / 128 [SS] Isah ProdDB…" at bounding box center [696, 377] width 1392 height 754
